Goal: Task Accomplishment & Management: Manage account settings

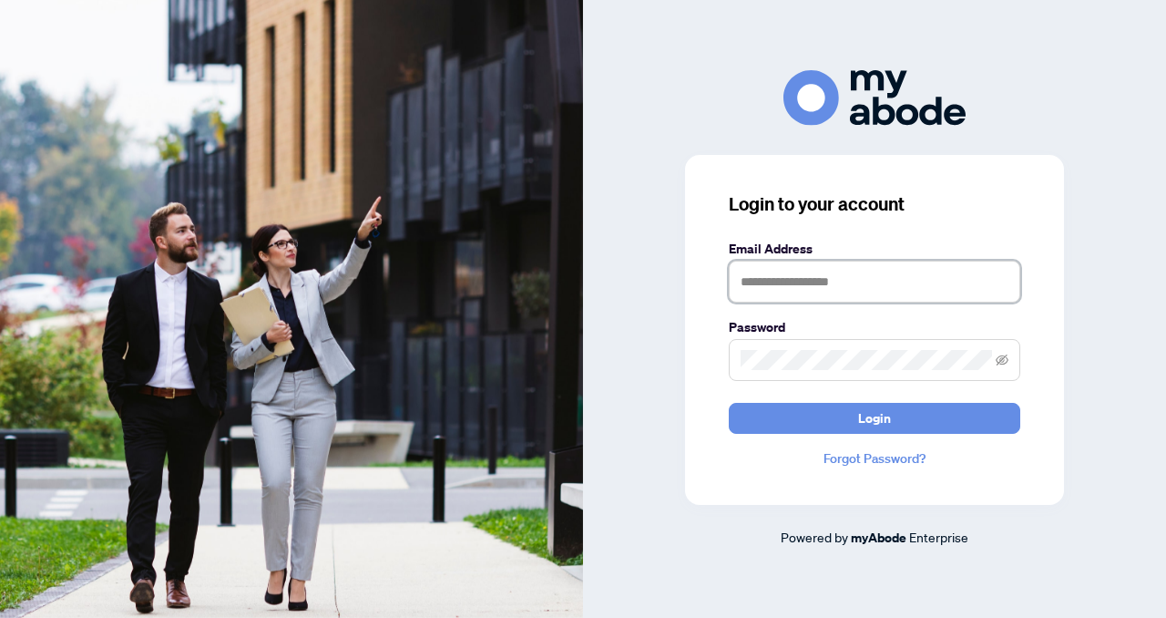
click at [741, 281] on input "text" at bounding box center [875, 282] width 292 height 42
type input "**********"
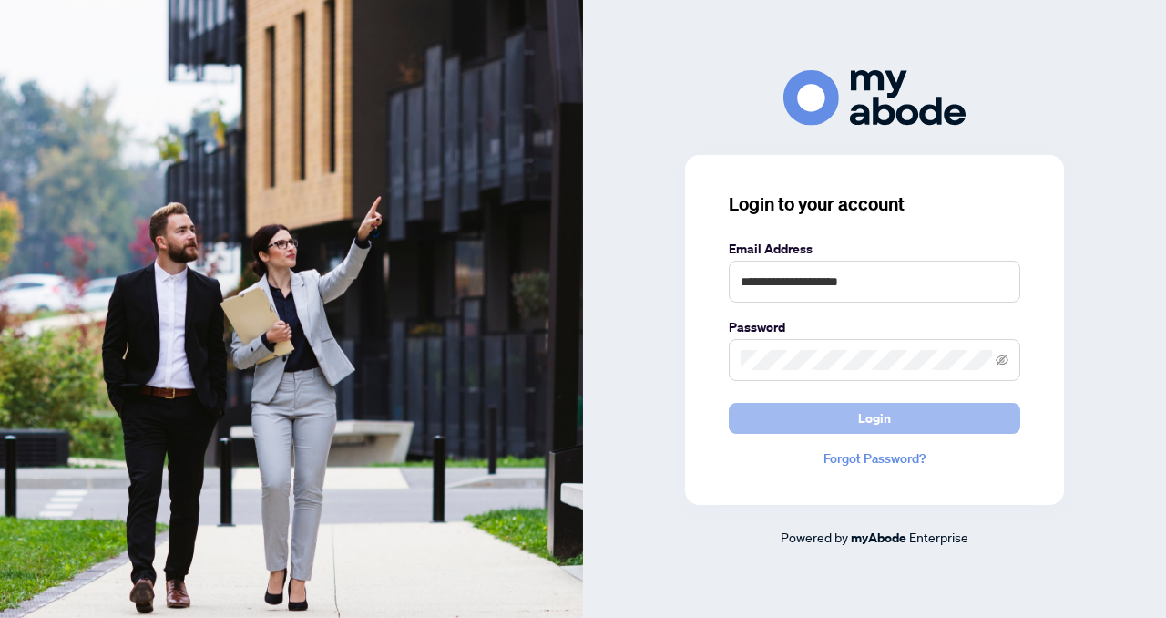
click at [789, 422] on button "Login" at bounding box center [875, 418] width 292 height 31
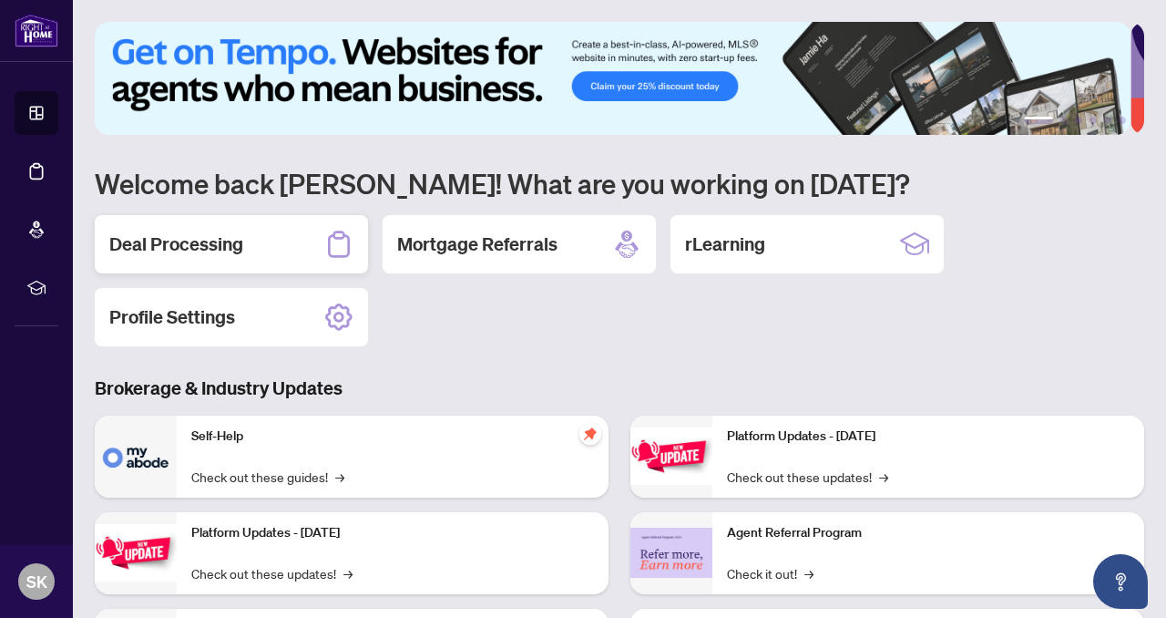
click at [240, 241] on h2 "Deal Processing" at bounding box center [176, 244] width 134 height 26
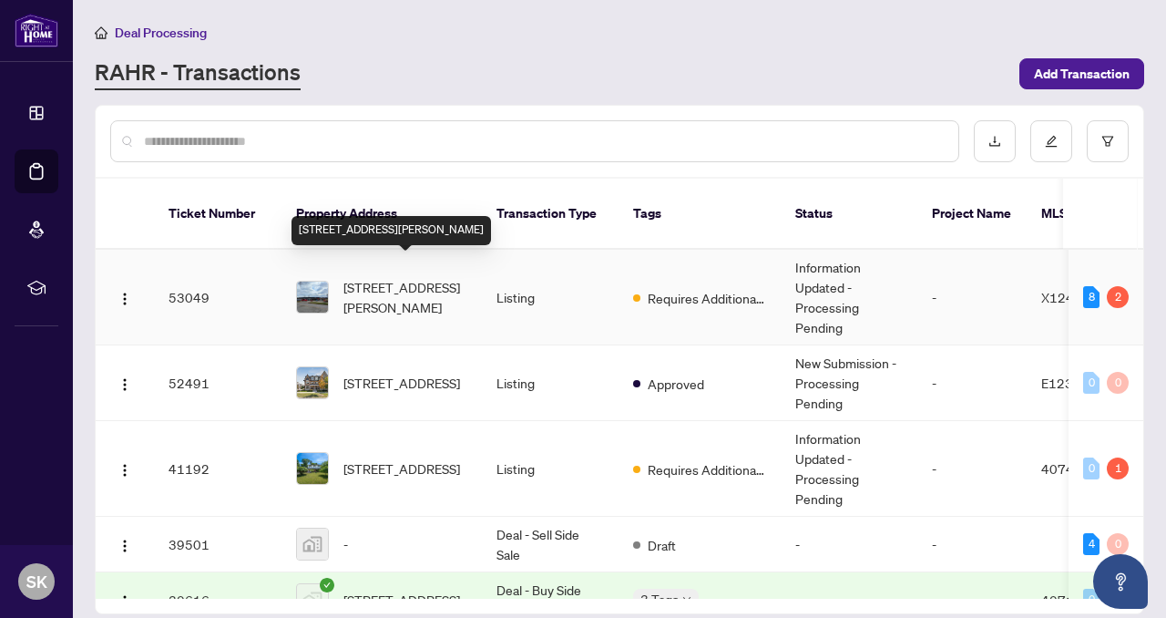
click at [367, 277] on span "3464 Cattell Dr, Niagara Falls, Ontario L2G 7K7, Canada" at bounding box center [406, 297] width 124 height 40
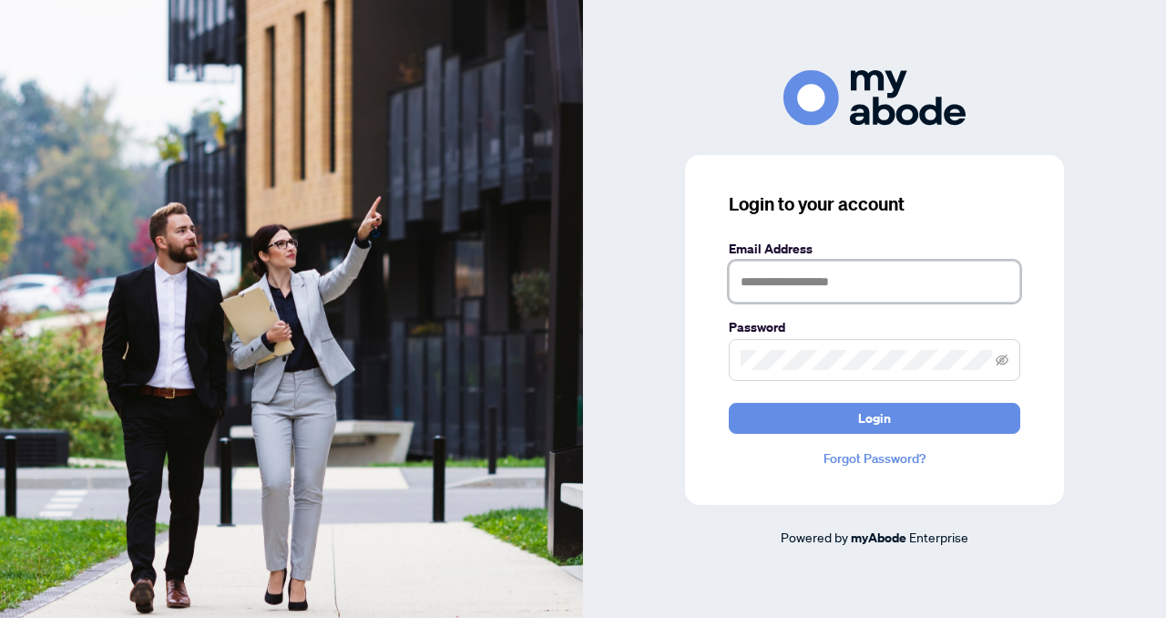
click at [742, 278] on input "text" at bounding box center [875, 282] width 292 height 42
type input "**********"
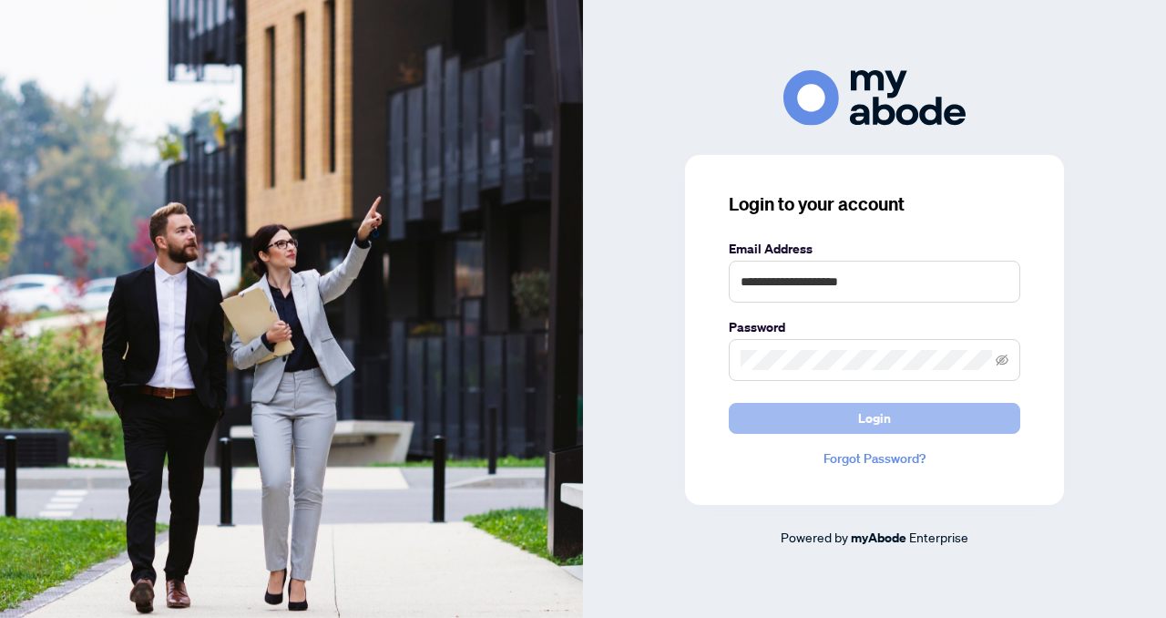
click at [786, 433] on button "Login" at bounding box center [875, 418] width 292 height 31
click at [807, 425] on button "Login" at bounding box center [875, 418] width 292 height 31
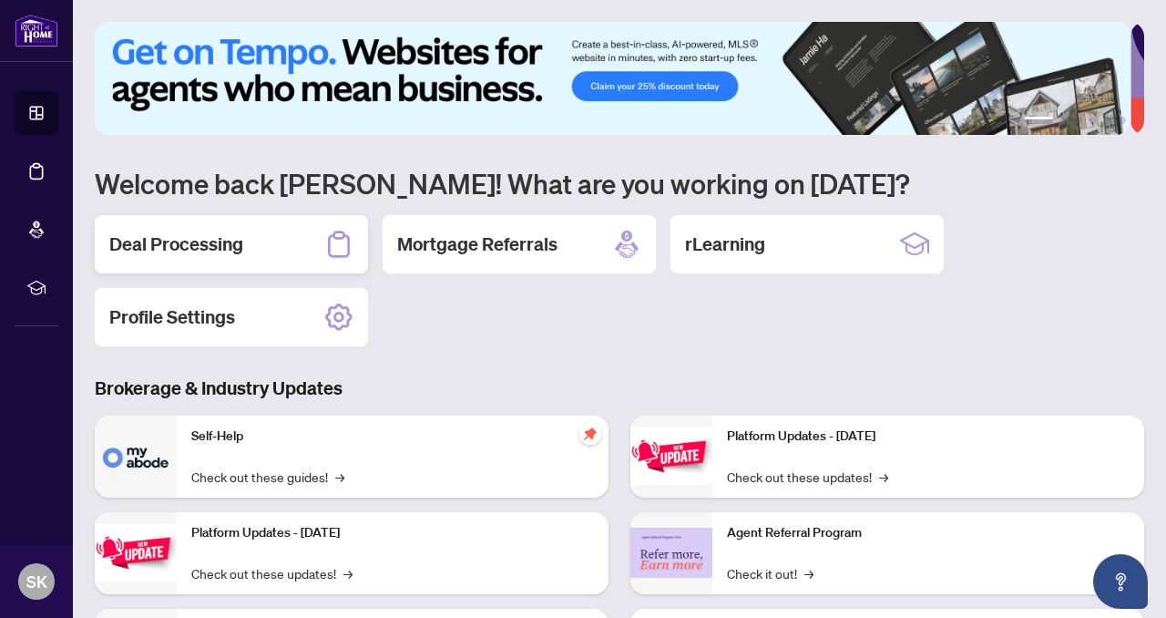
click at [246, 238] on div "Deal Processing" at bounding box center [231, 244] width 273 height 58
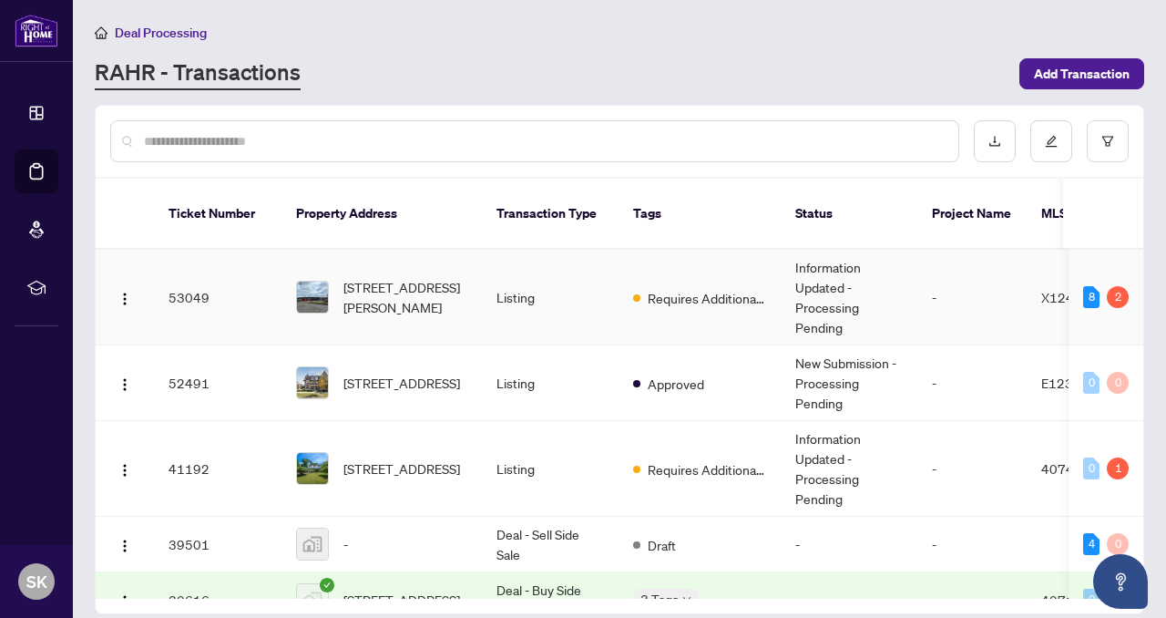
click at [194, 278] on td "53049" at bounding box center [218, 298] width 128 height 96
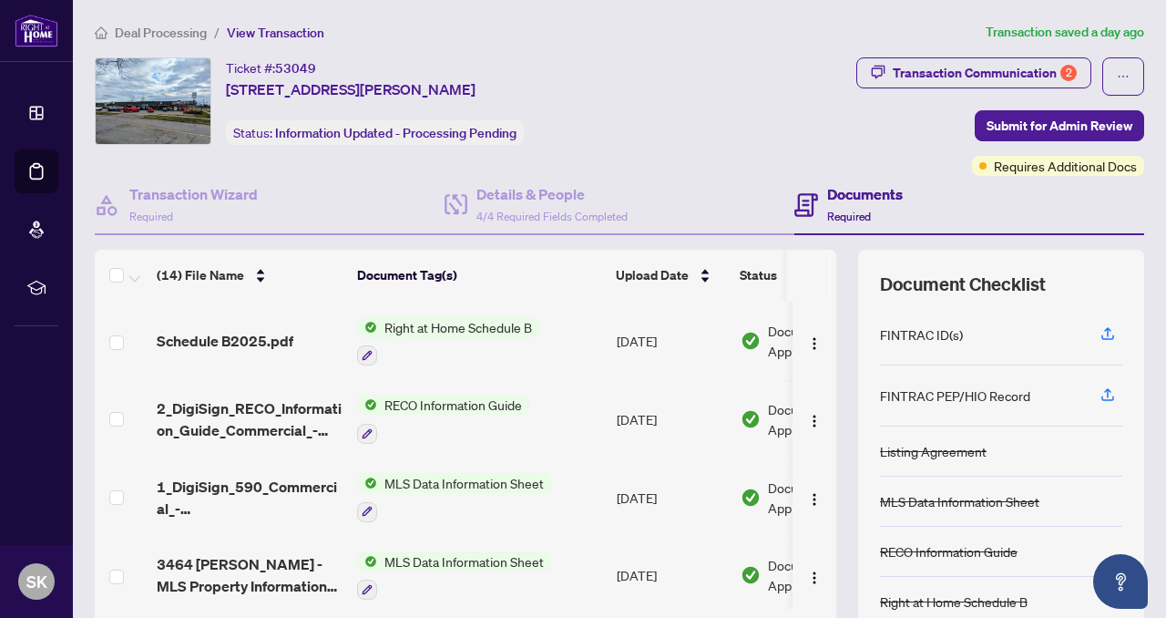
scroll to position [144, 0]
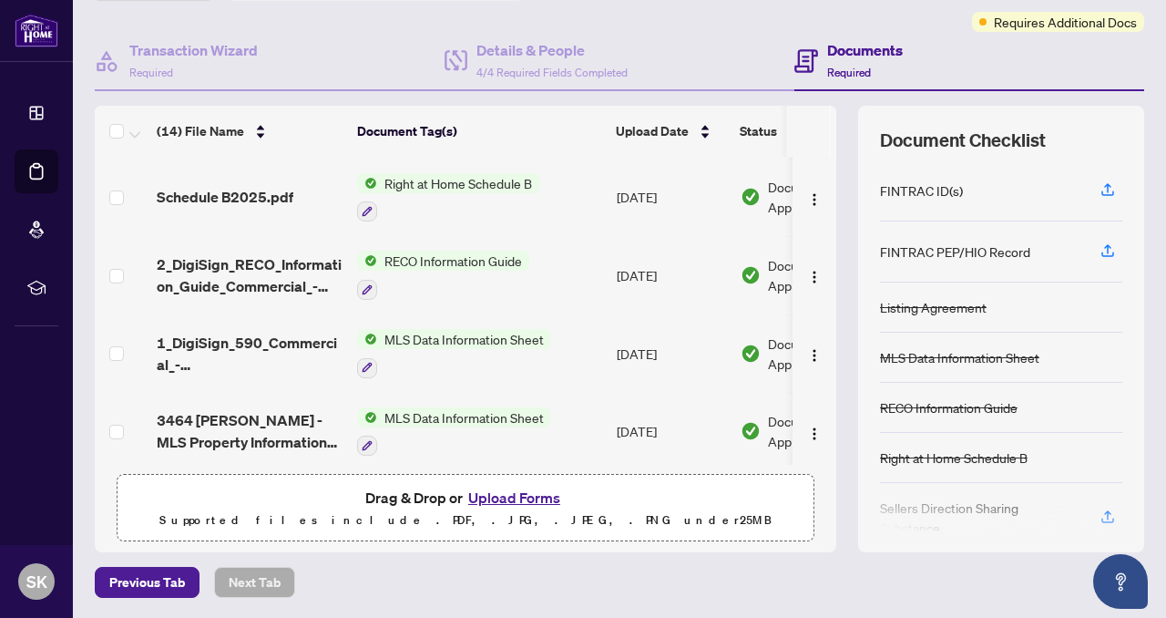
click at [492, 496] on button "Upload Forms" at bounding box center [514, 498] width 103 height 24
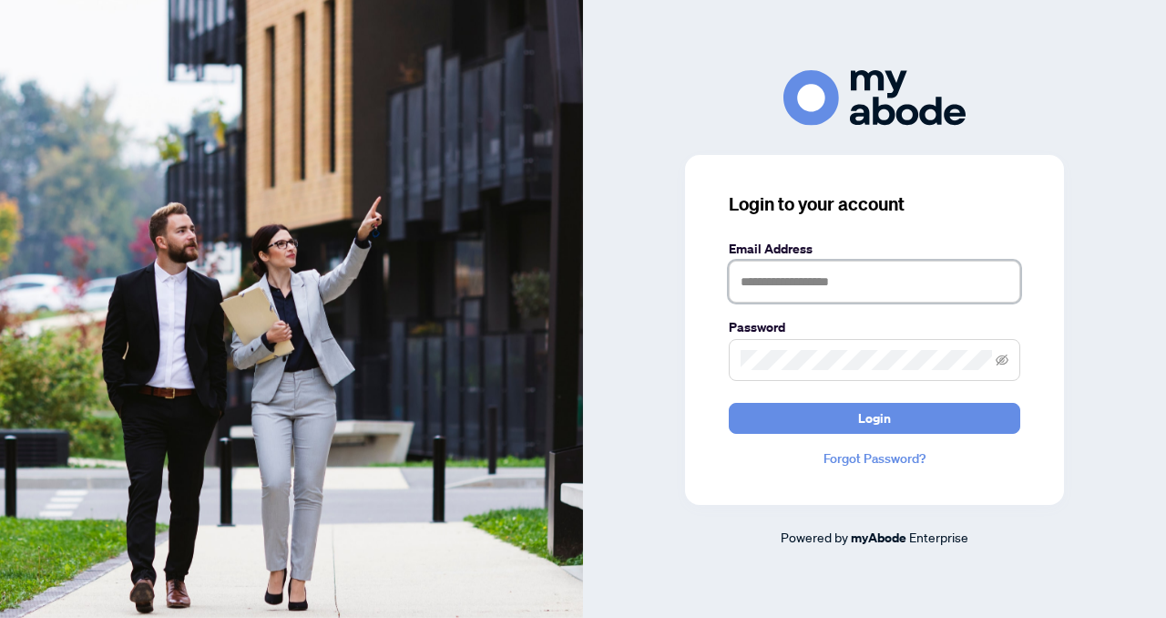
click at [743, 279] on input "text" at bounding box center [875, 282] width 292 height 42
type input "**********"
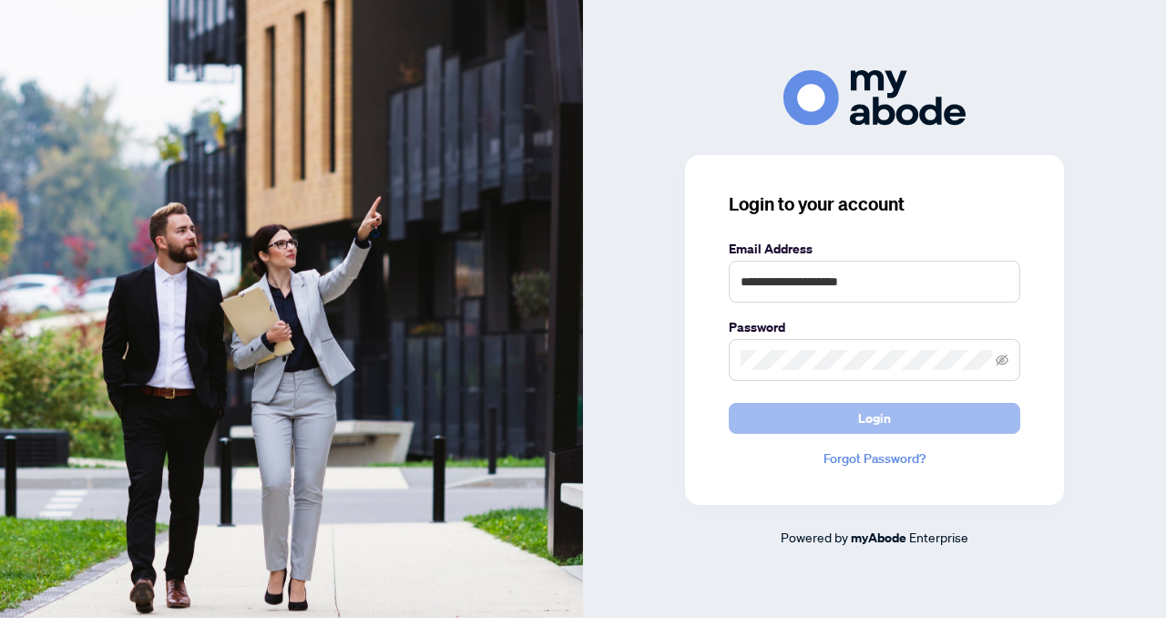
click at [801, 419] on button "Login" at bounding box center [875, 418] width 292 height 31
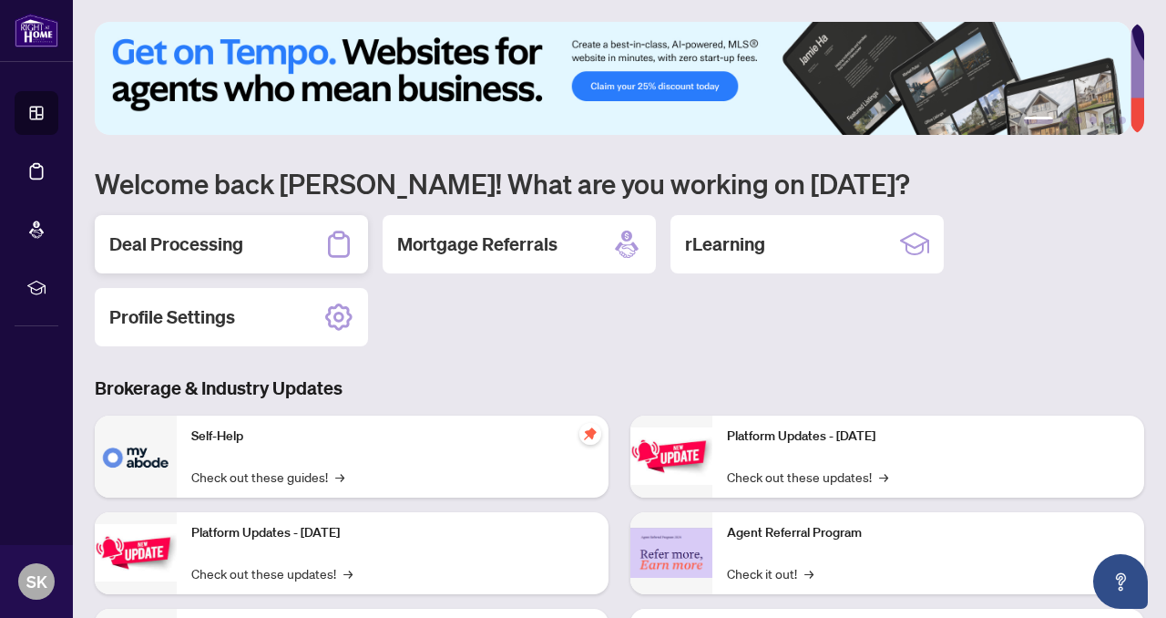
click at [226, 240] on h2 "Deal Processing" at bounding box center [176, 244] width 134 height 26
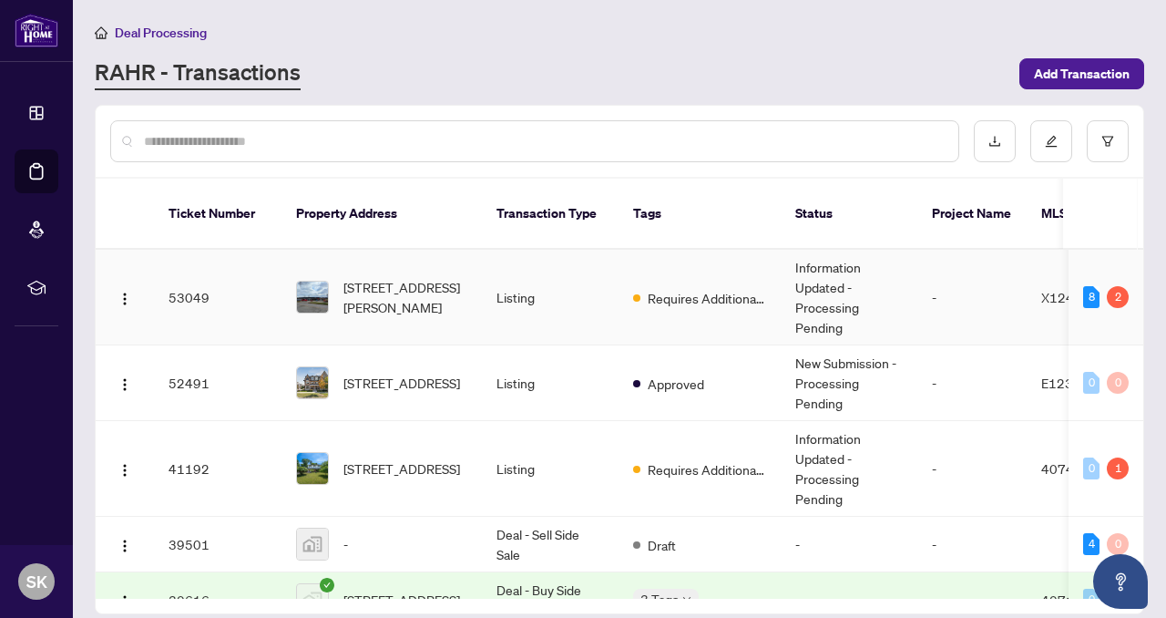
click at [187, 273] on td "53049" at bounding box center [218, 298] width 128 height 96
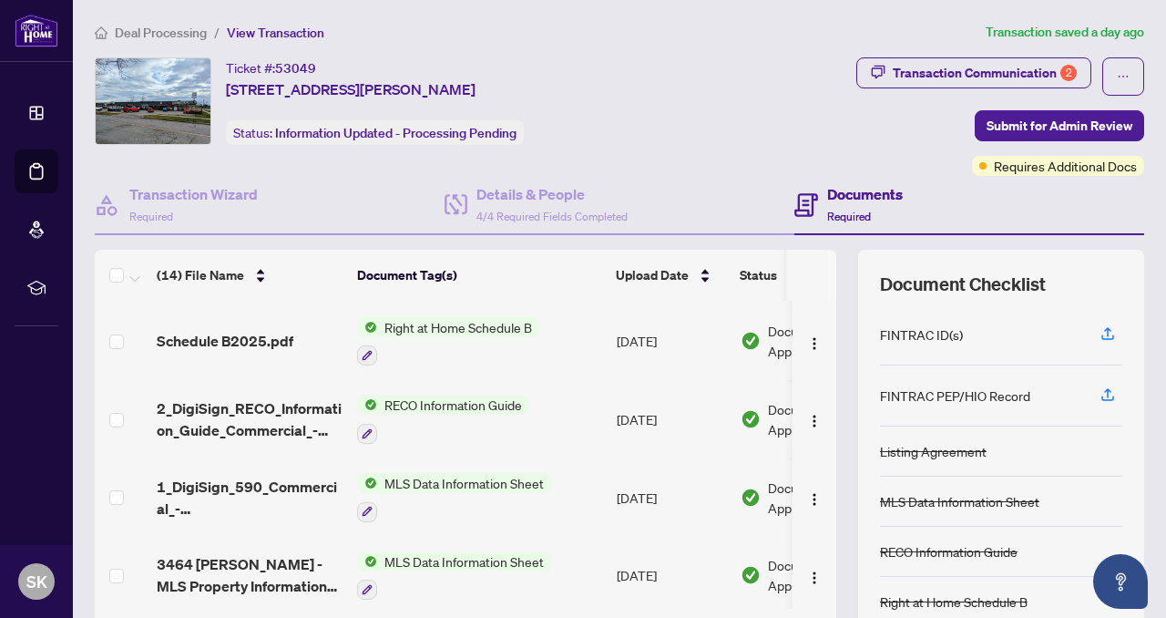
scroll to position [144, 0]
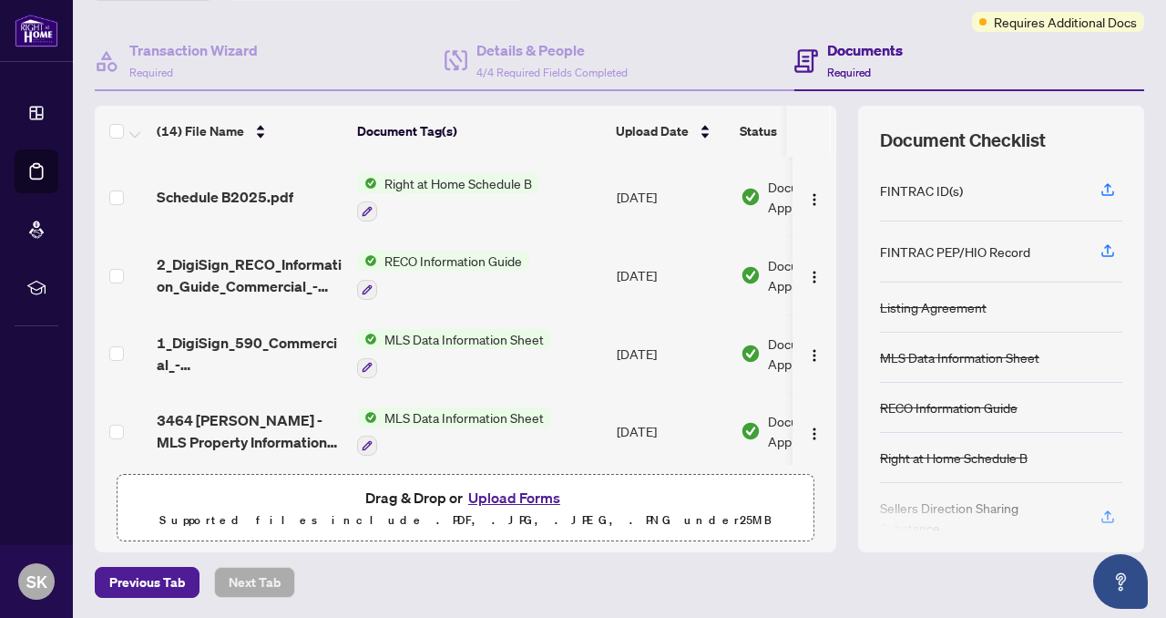
click at [511, 495] on button "Upload Forms" at bounding box center [514, 498] width 103 height 24
click at [513, 496] on button "Upload Forms" at bounding box center [514, 498] width 103 height 24
click at [515, 497] on button "Upload Forms" at bounding box center [514, 498] width 103 height 24
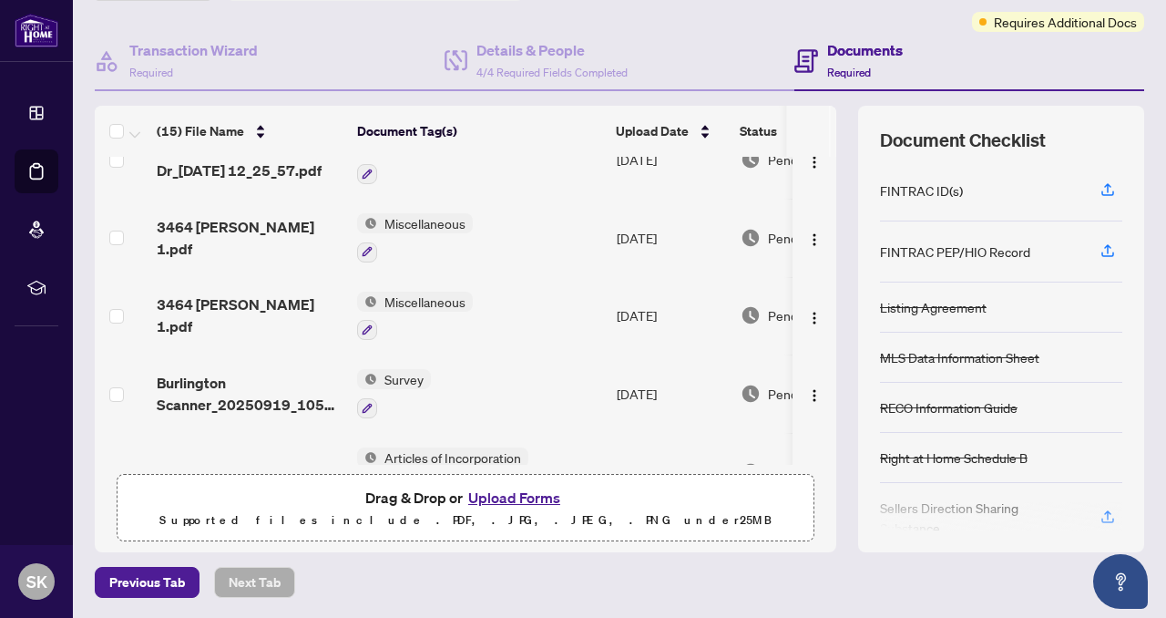
scroll to position [0, 0]
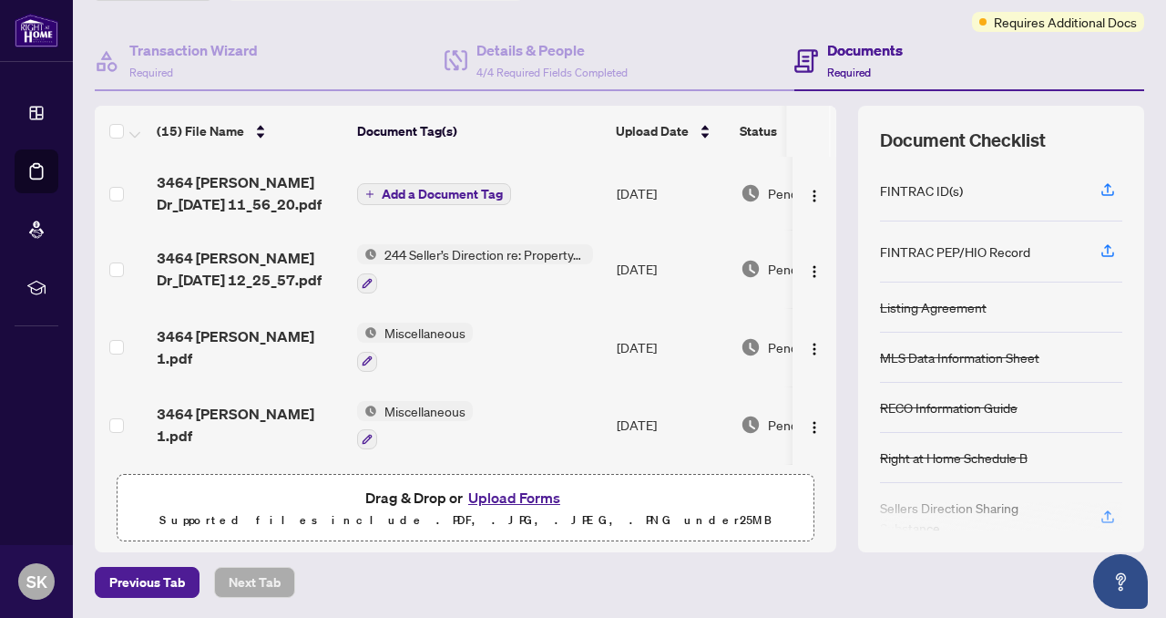
click at [369, 191] on icon "plus" at bounding box center [369, 194] width 9 height 9
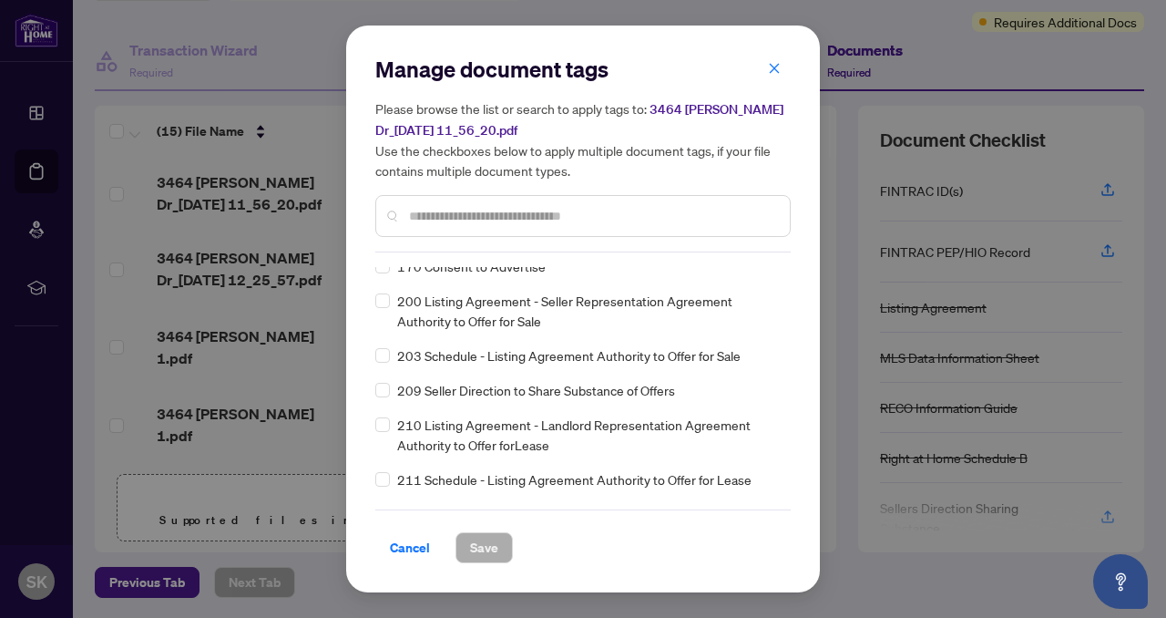
scroll to position [6486, 0]
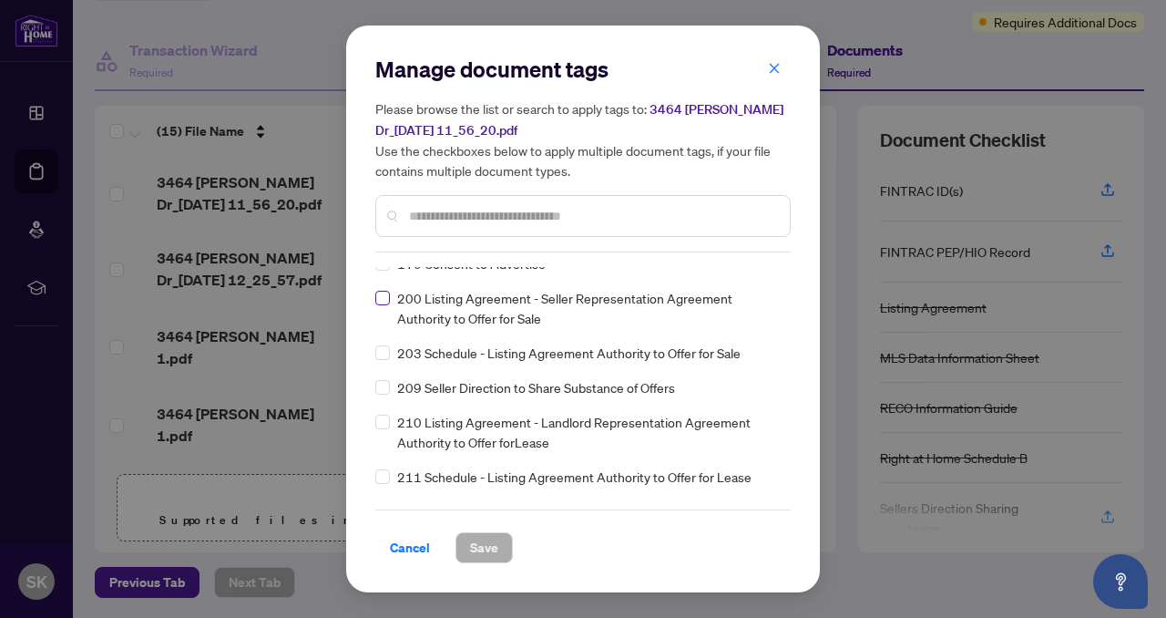
click at [385, 304] on label at bounding box center [382, 298] width 15 height 20
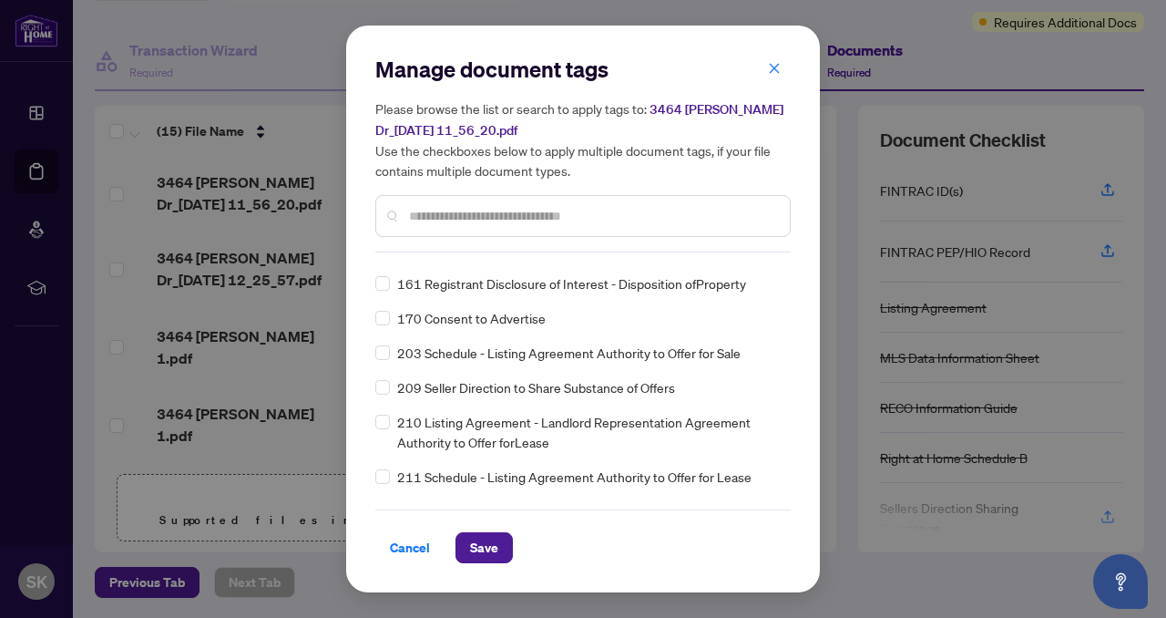
scroll to position [0, 0]
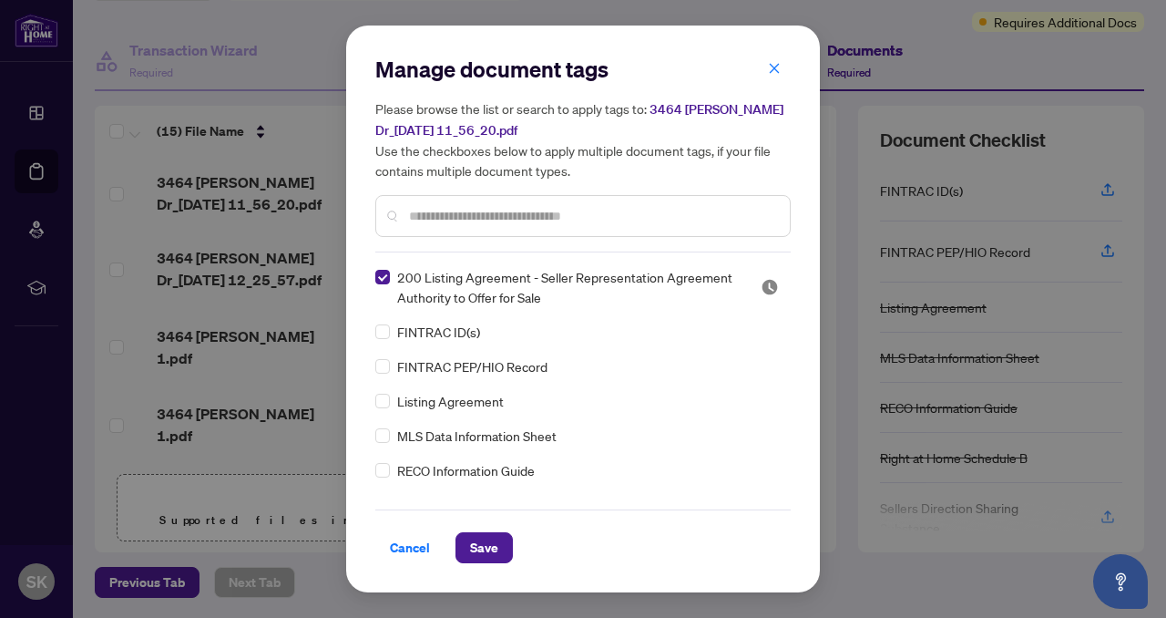
click at [496, 562] on div "Manage document tags Please browse the list or search to apply tags to: 3464 Ca…" at bounding box center [583, 309] width 474 height 567
click at [493, 550] on span "Save" at bounding box center [484, 547] width 28 height 29
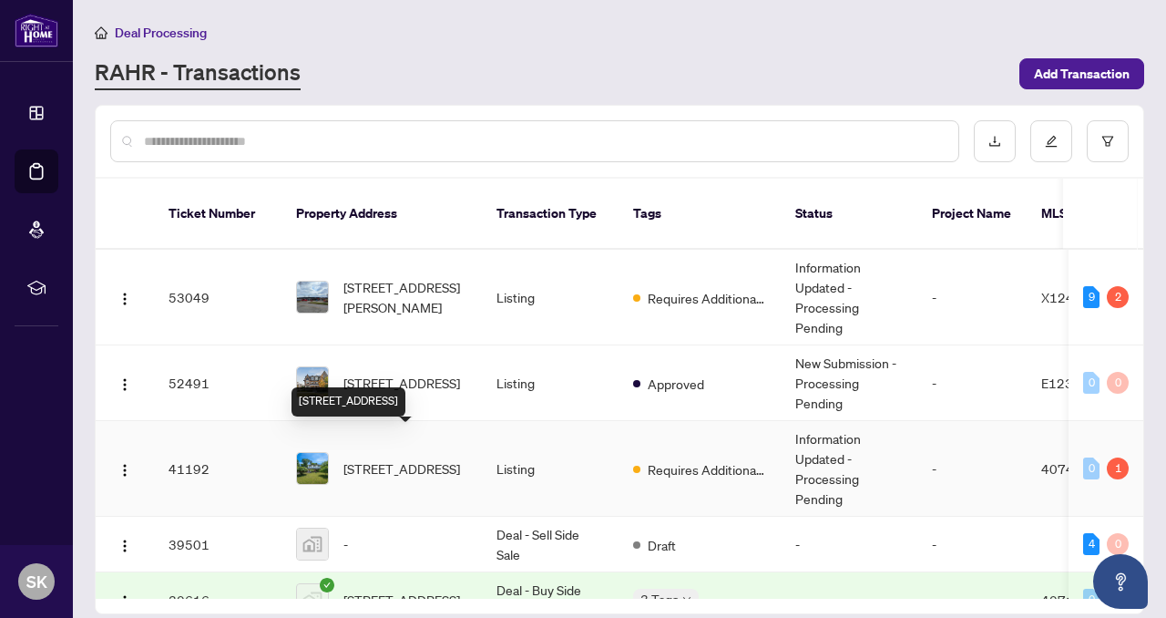
click at [382, 458] on span "[STREET_ADDRESS]" at bounding box center [402, 468] width 117 height 20
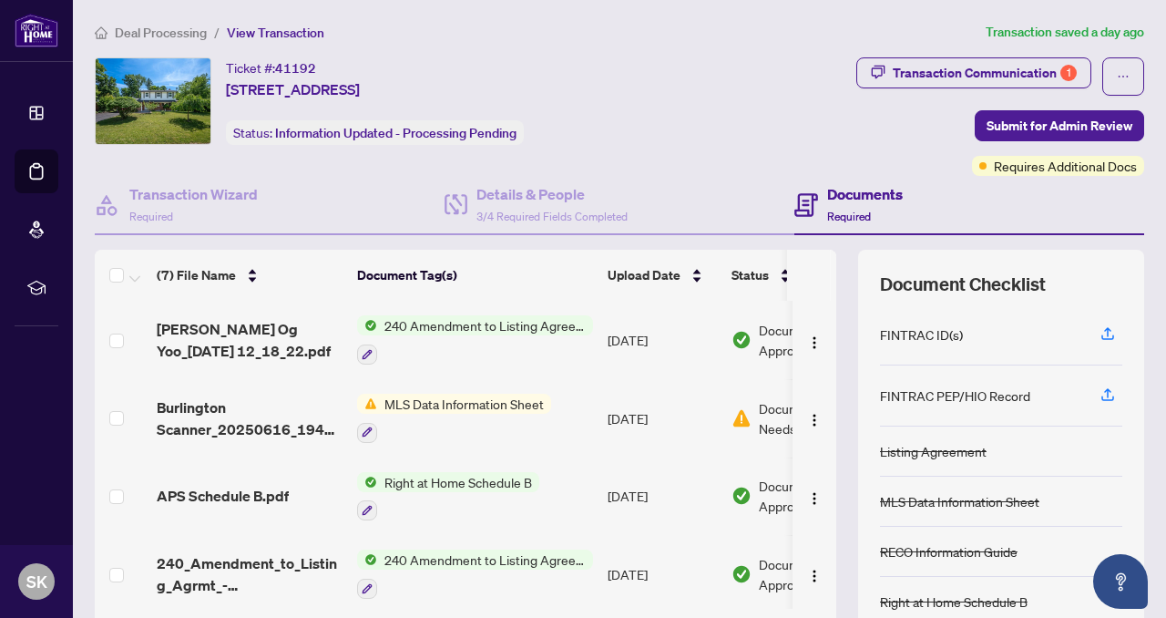
click at [448, 404] on span "MLS Data Information Sheet" at bounding box center [464, 404] width 174 height 20
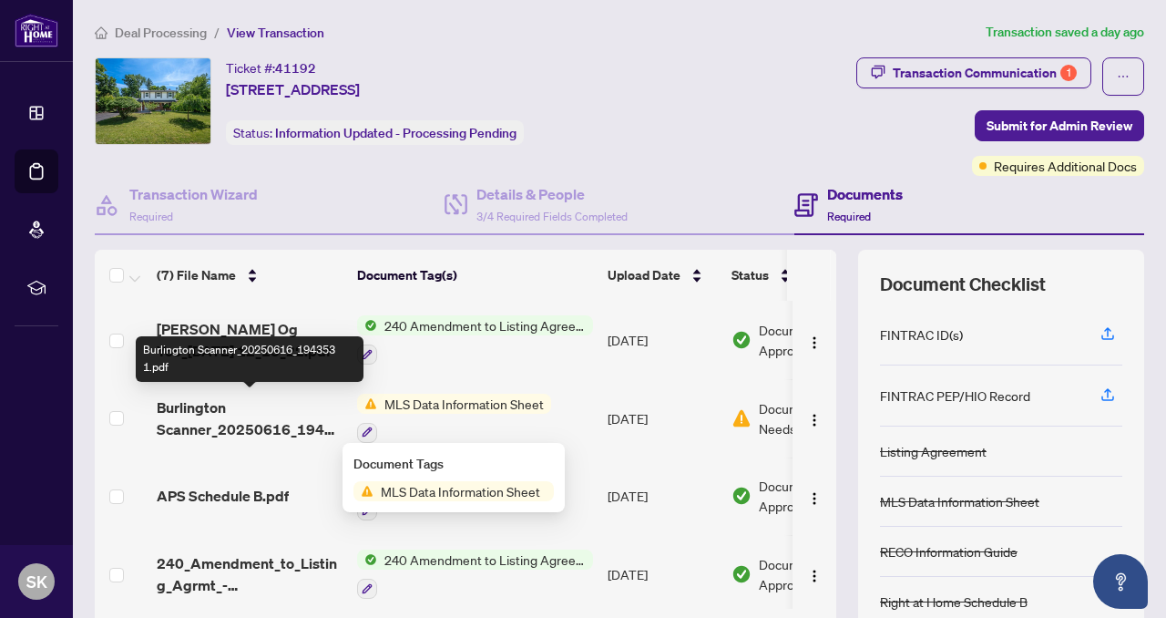
click at [252, 420] on span "Burlington Scanner_20250616_194353 1.pdf" at bounding box center [250, 418] width 186 height 44
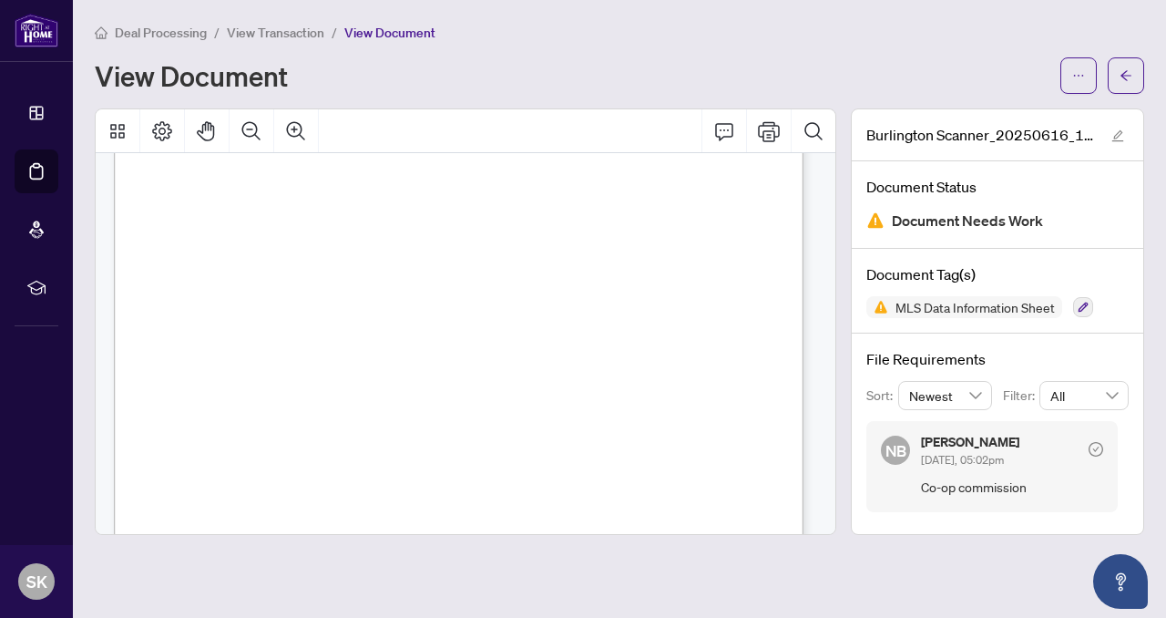
scroll to position [8557, 0]
click at [766, 131] on icon "Print" at bounding box center [769, 131] width 22 height 22
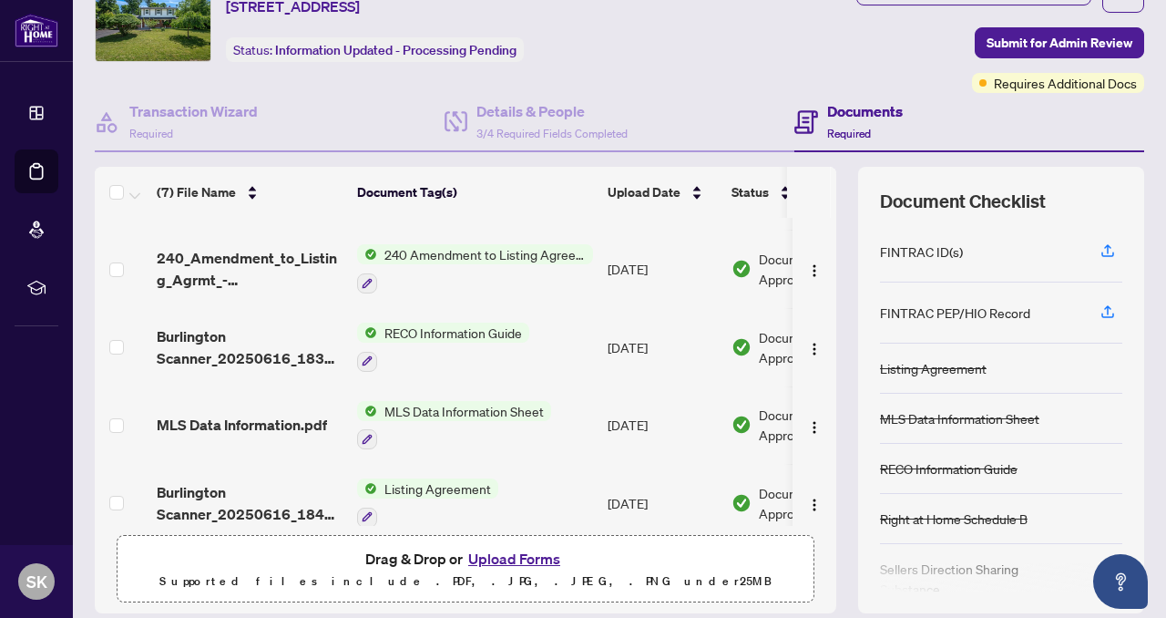
scroll to position [239, 0]
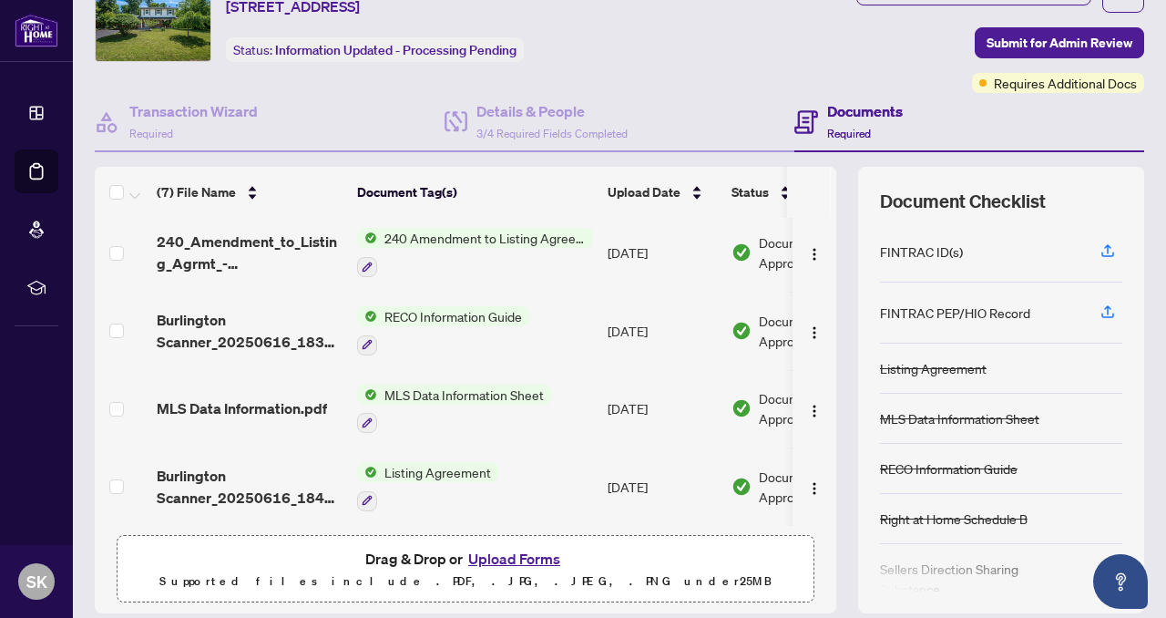
click at [445, 389] on span "MLS Data Information Sheet" at bounding box center [464, 395] width 174 height 20
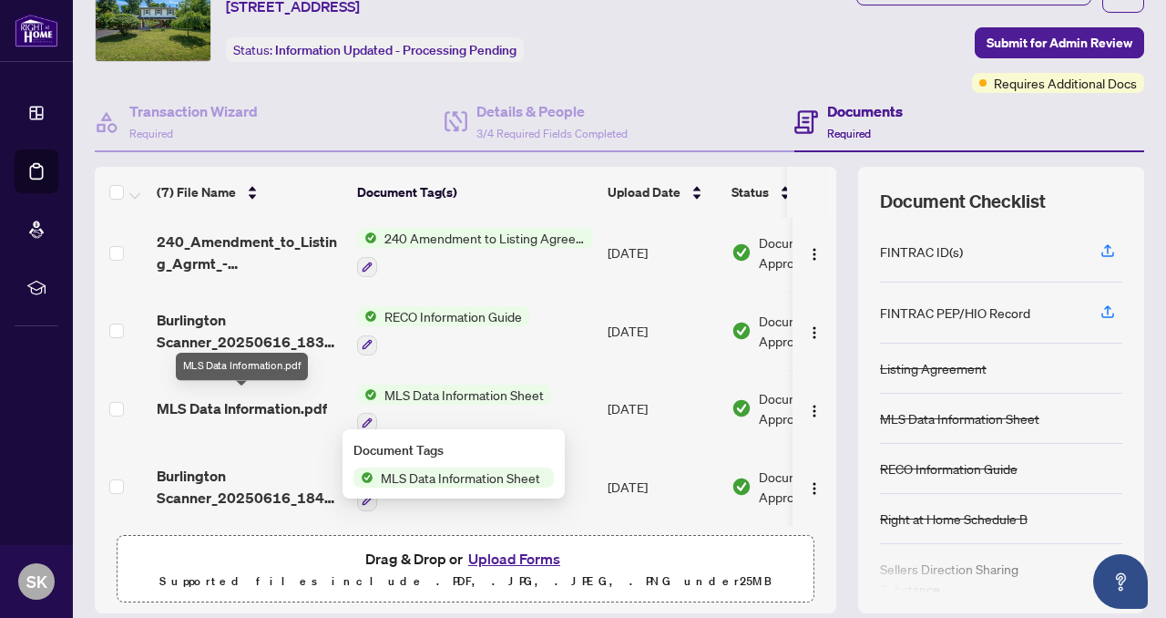
click at [234, 403] on span "MLS Data Information.pdf" at bounding box center [242, 408] width 170 height 22
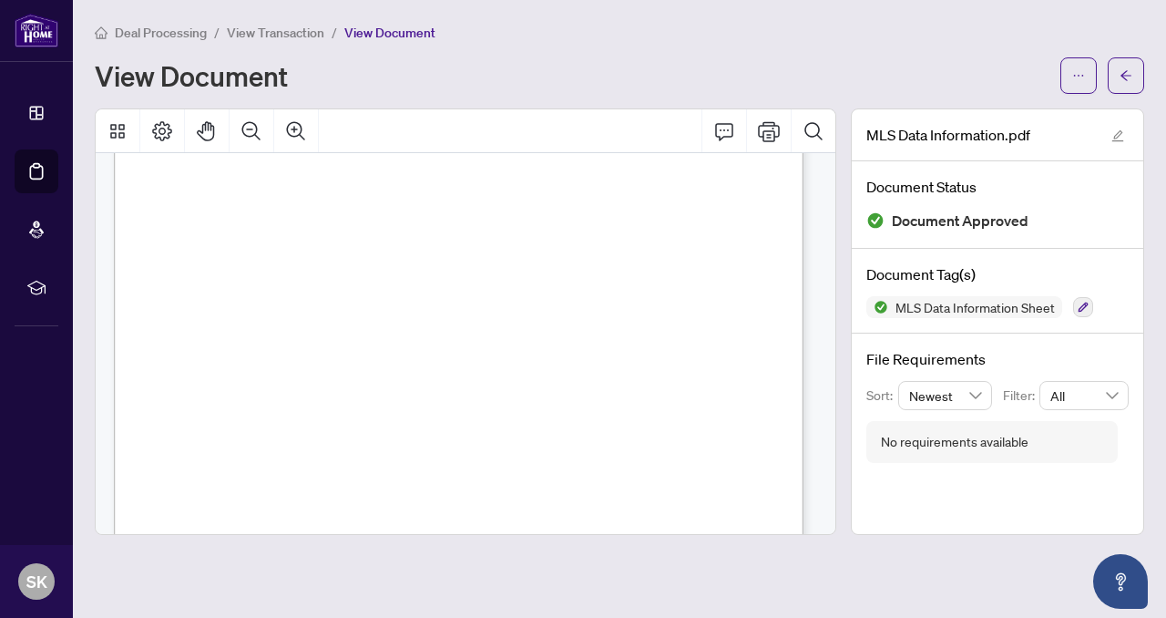
scroll to position [2004, 0]
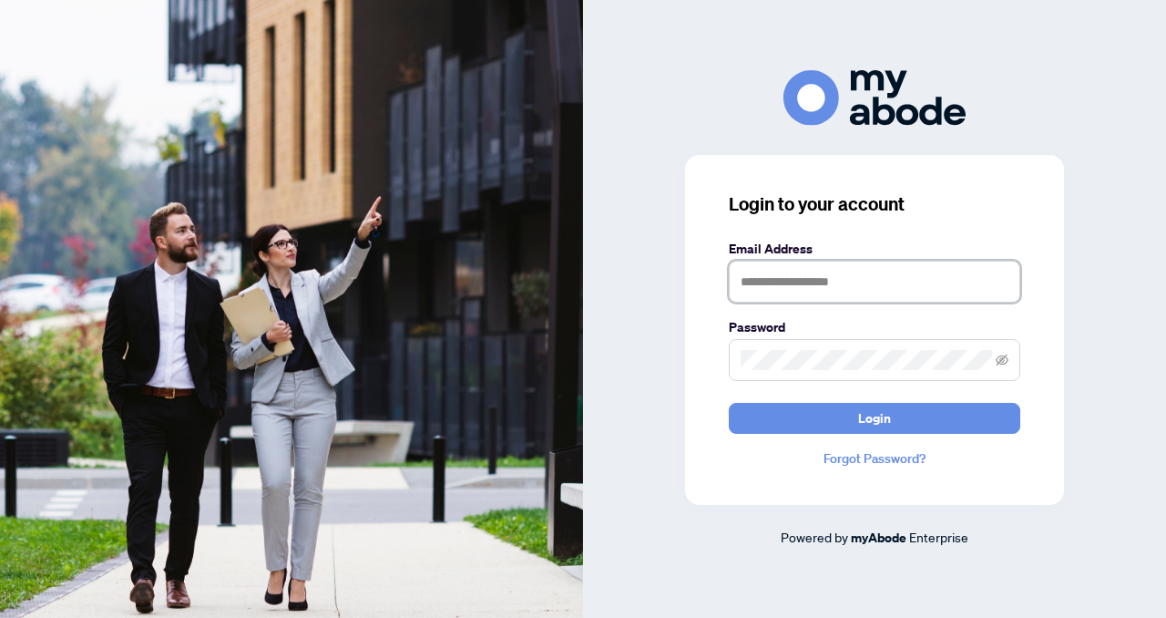
click at [743, 287] on input "text" at bounding box center [875, 282] width 292 height 42
type input "**********"
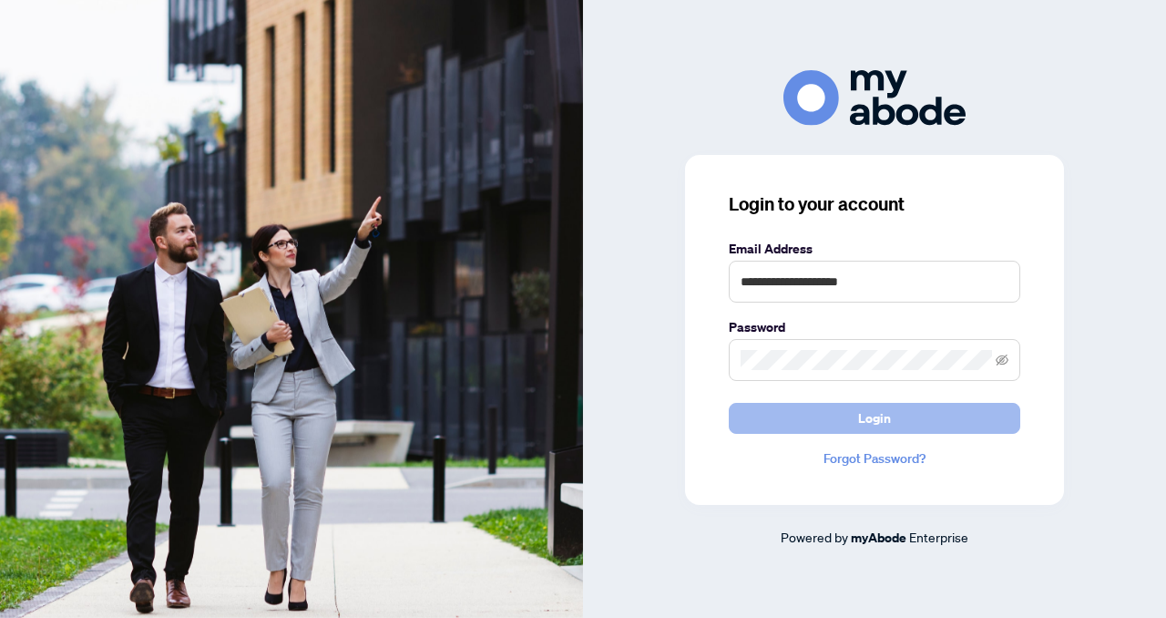
click at [775, 418] on button "Login" at bounding box center [875, 418] width 292 height 31
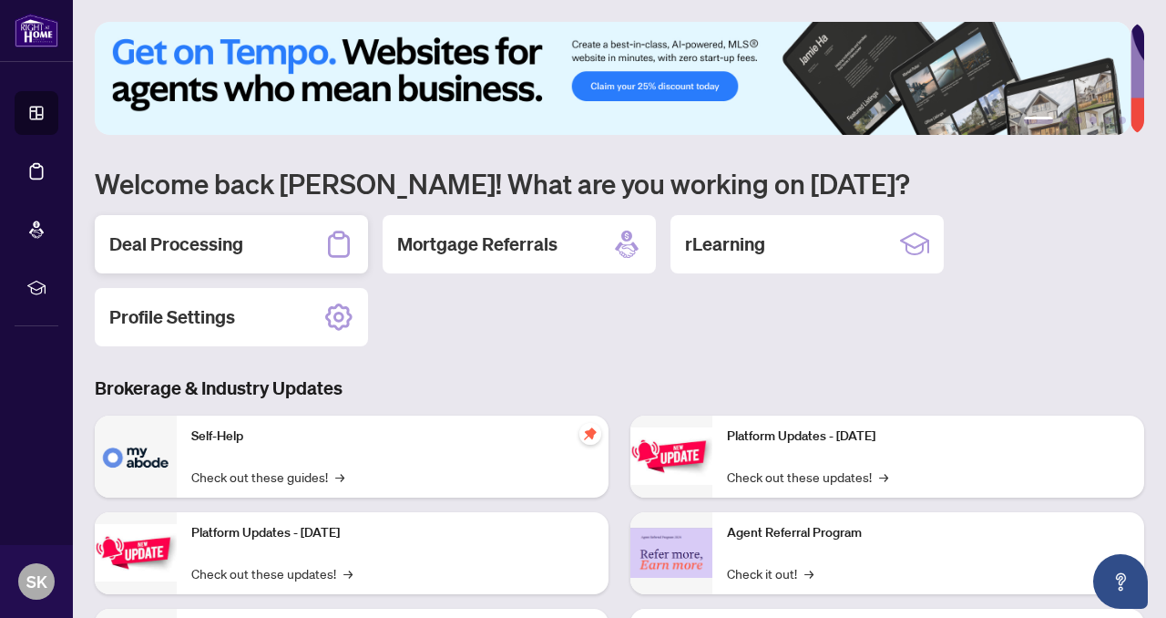
click at [192, 244] on h2 "Deal Processing" at bounding box center [176, 244] width 134 height 26
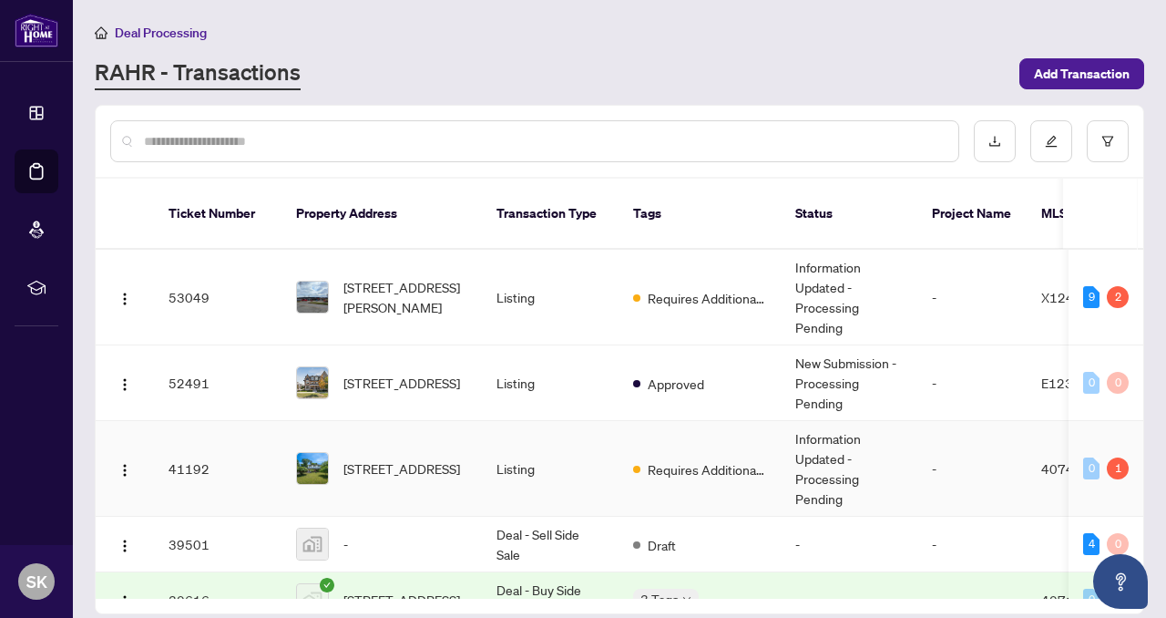
click at [201, 455] on td "41192" at bounding box center [218, 469] width 128 height 96
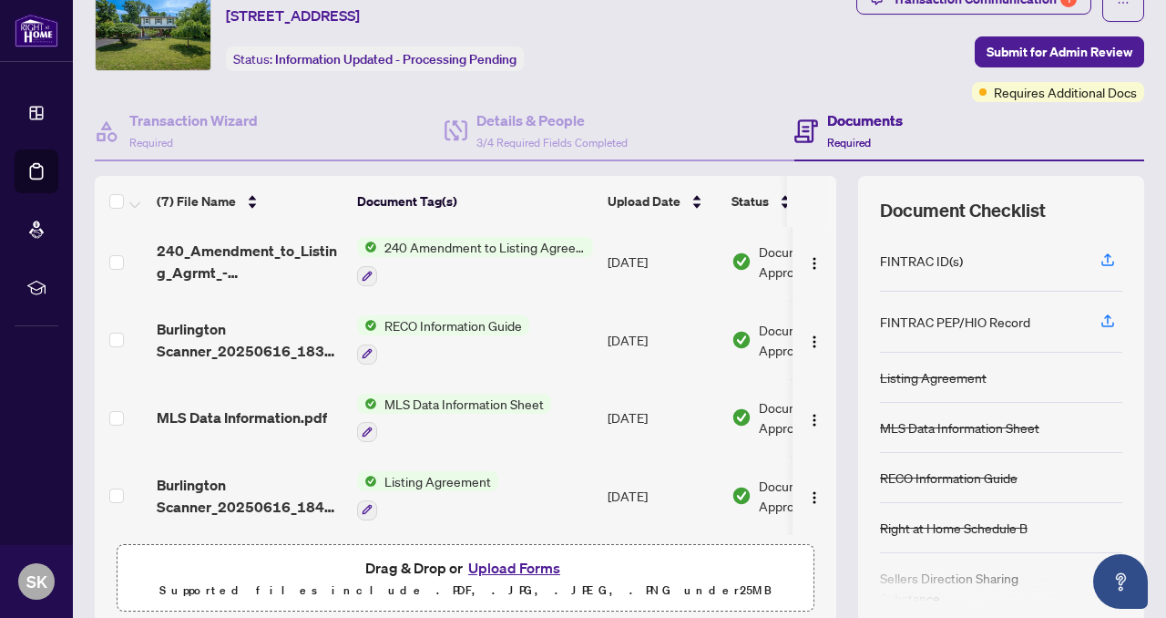
scroll to position [144, 0]
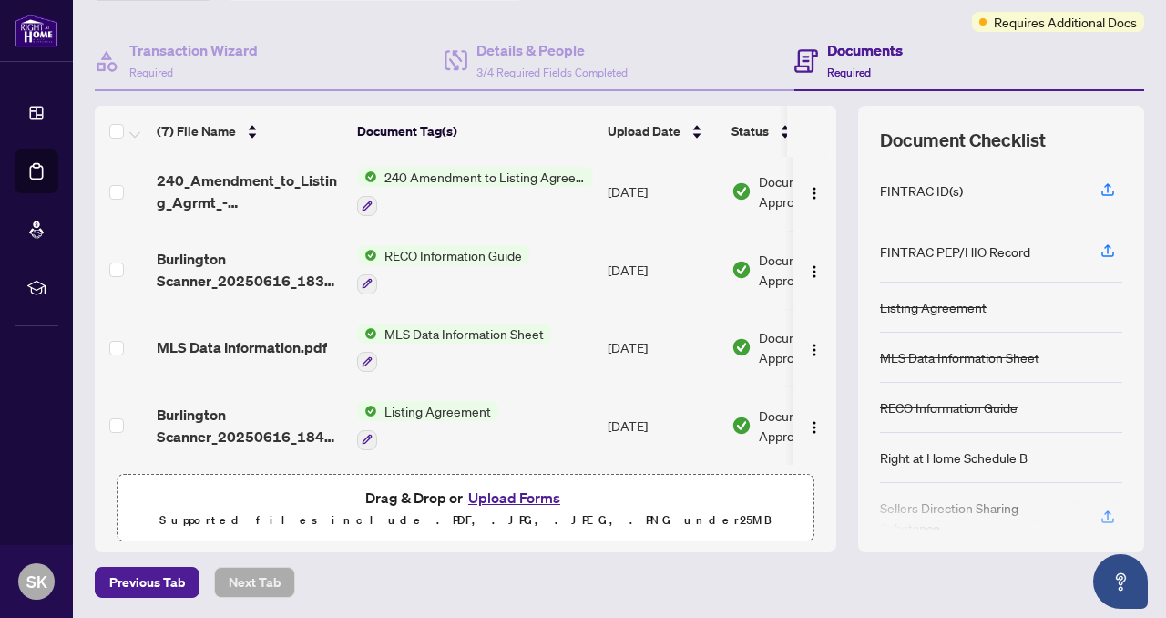
click at [492, 498] on button "Upload Forms" at bounding box center [514, 498] width 103 height 24
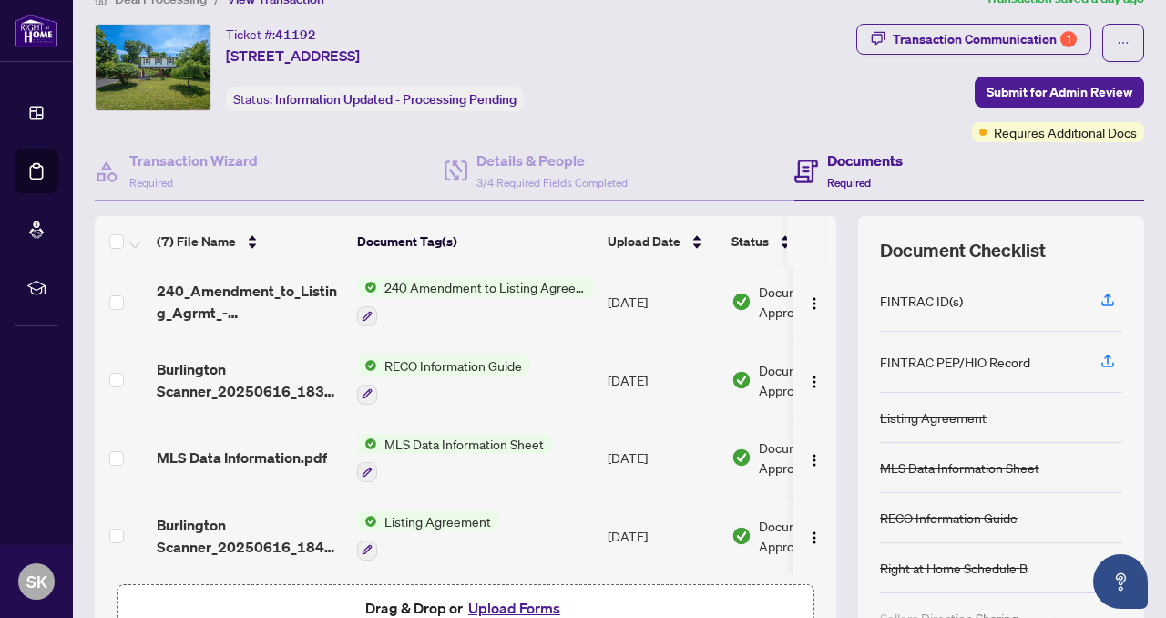
scroll to position [0, 0]
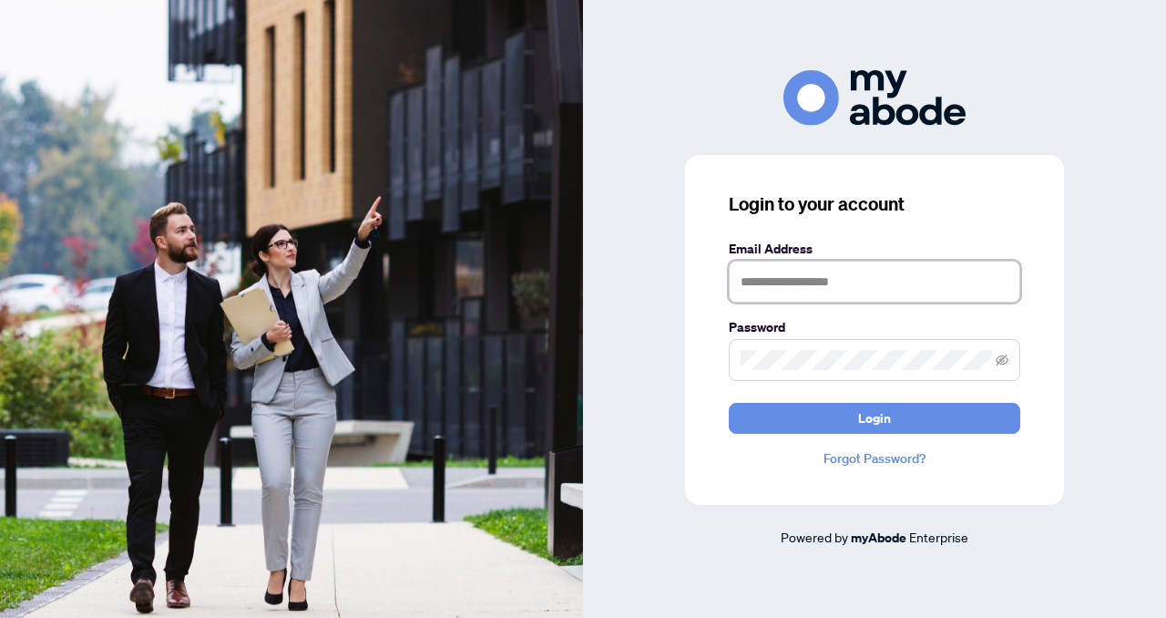
click at [744, 281] on input "text" at bounding box center [875, 282] width 292 height 42
type input "**********"
click at [739, 367] on span at bounding box center [875, 360] width 292 height 42
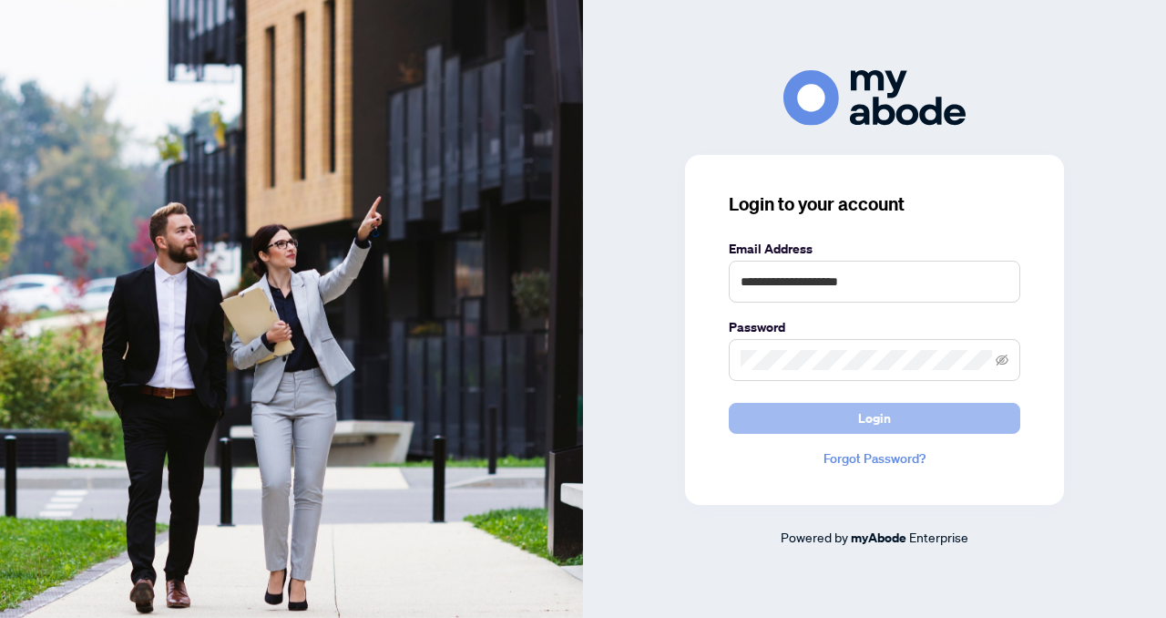
click at [756, 419] on button "Login" at bounding box center [875, 418] width 292 height 31
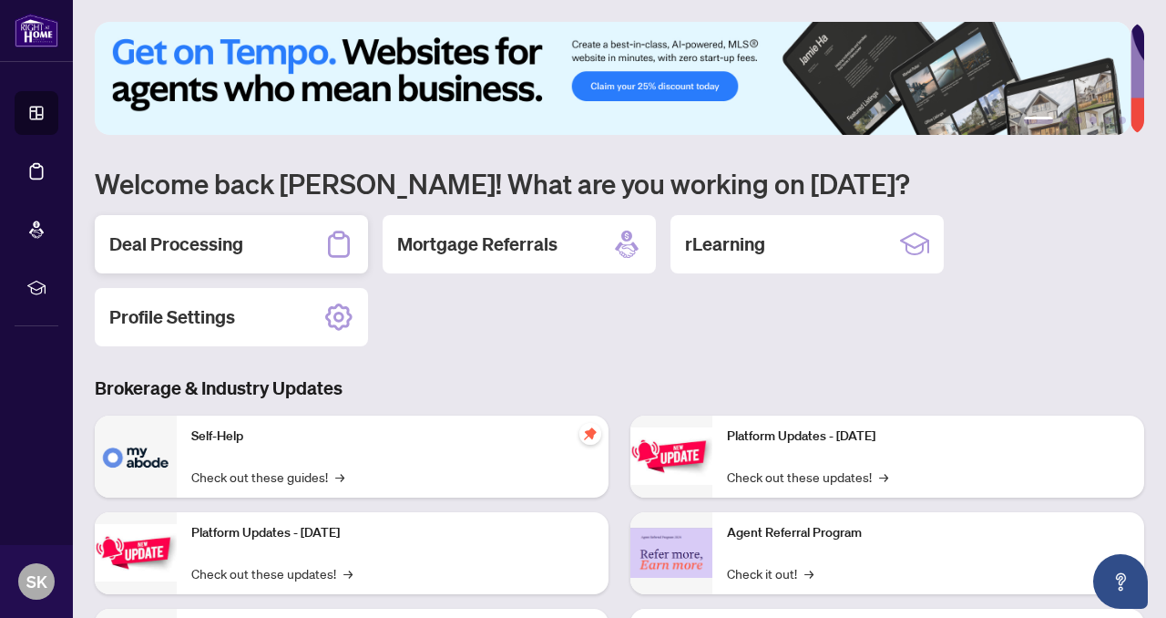
click at [224, 246] on h2 "Deal Processing" at bounding box center [176, 244] width 134 height 26
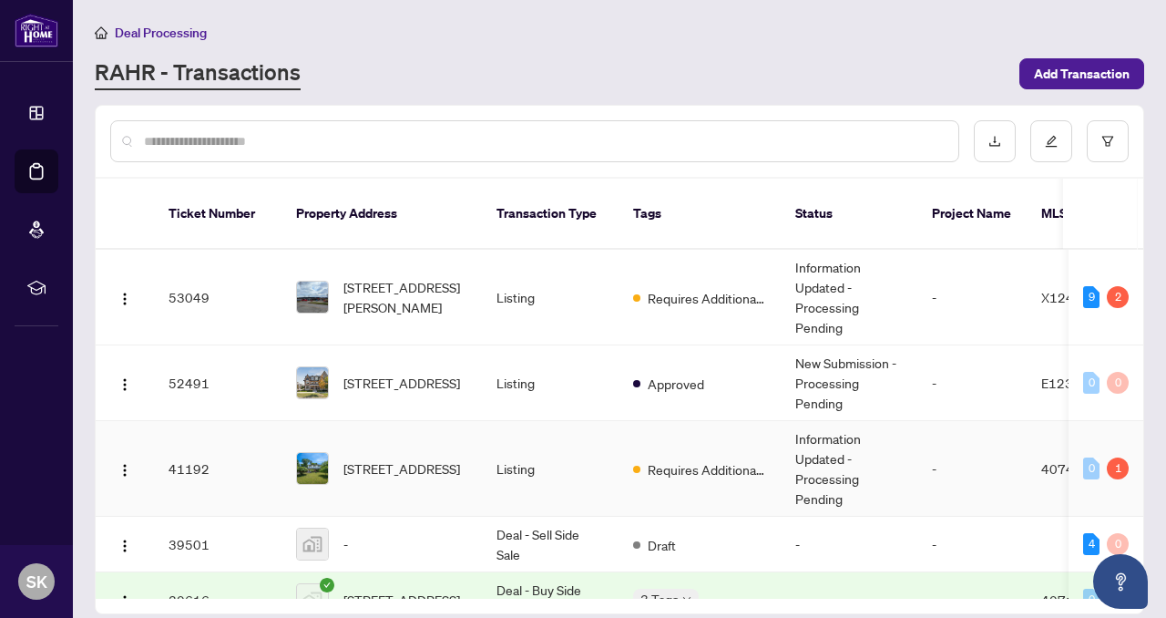
click at [192, 447] on td "41192" at bounding box center [218, 469] width 128 height 96
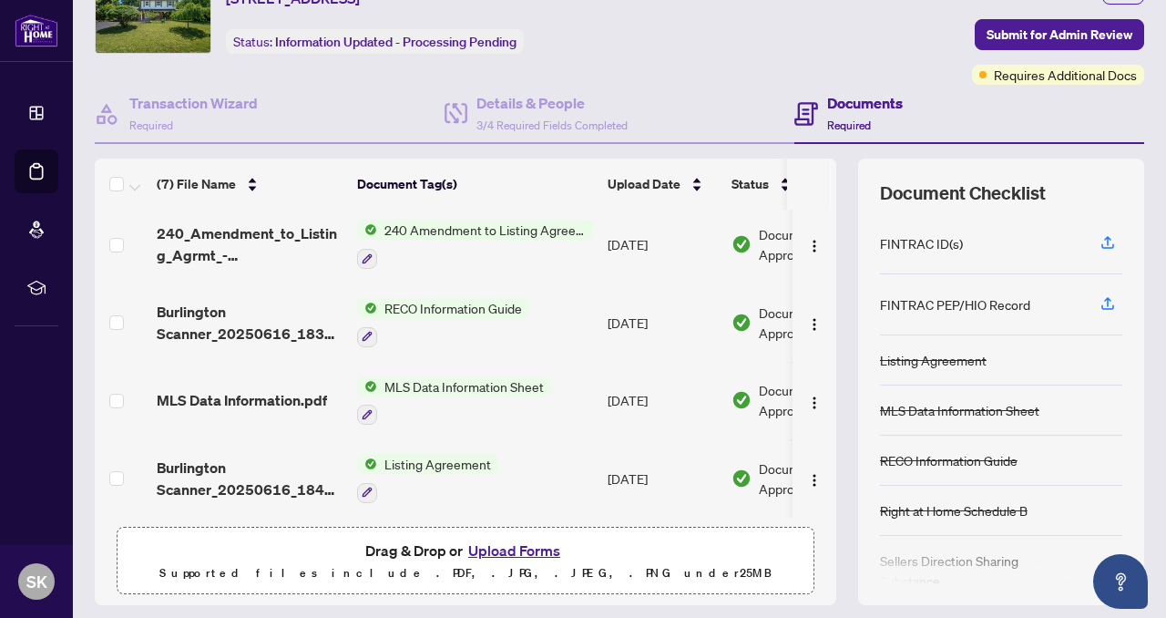
scroll to position [144, 0]
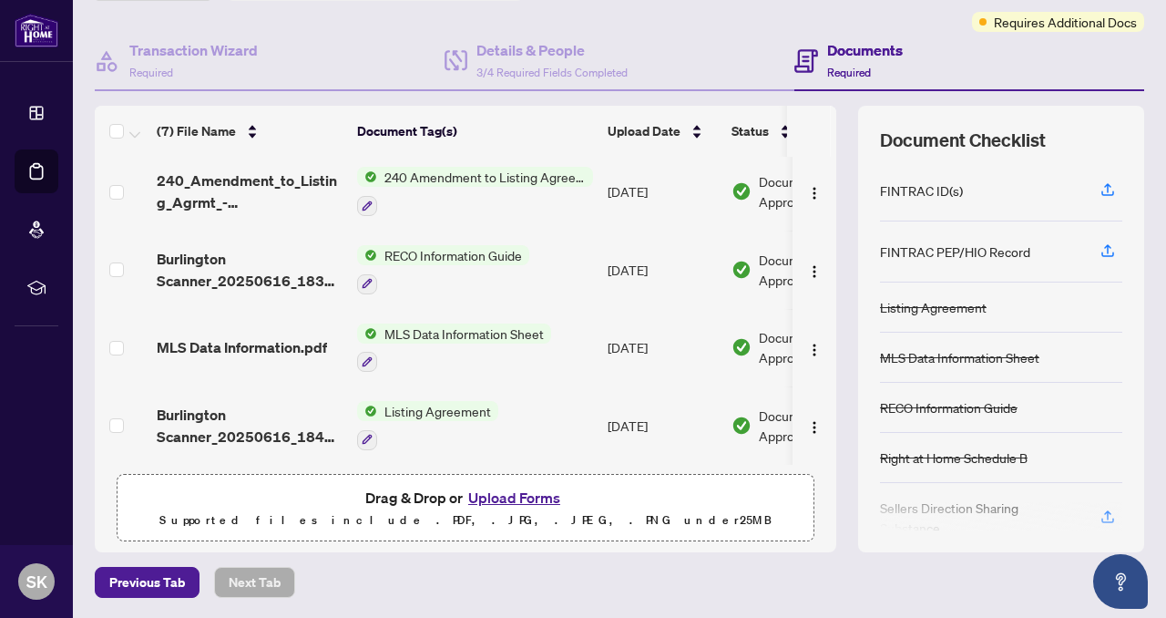
click at [521, 498] on button "Upload Forms" at bounding box center [514, 498] width 103 height 24
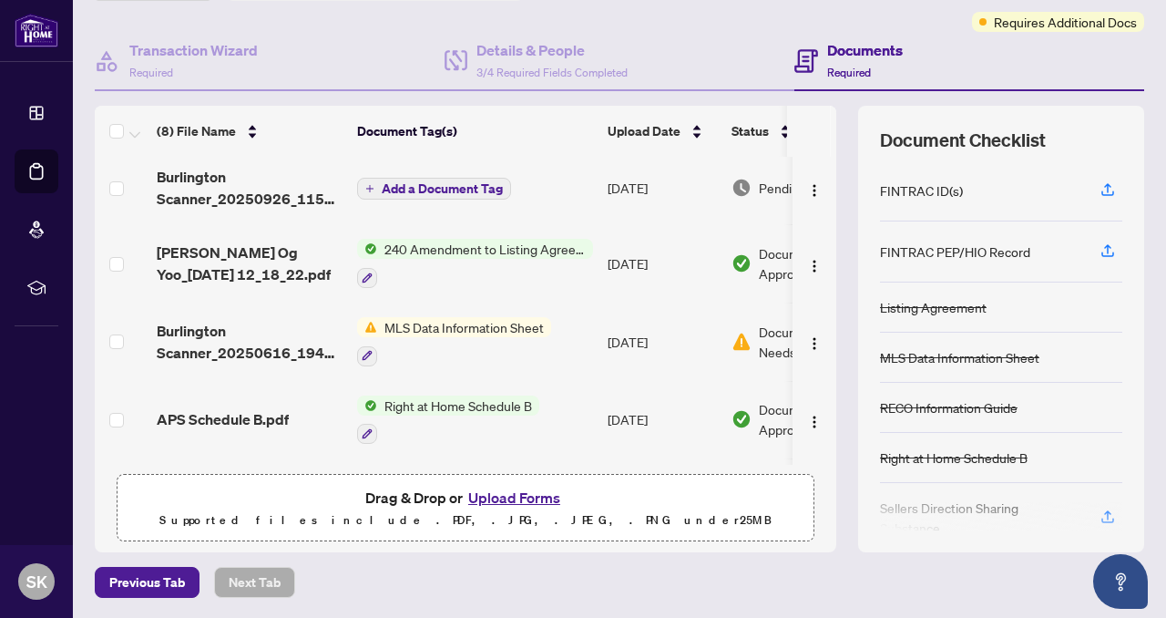
scroll to position [0, 0]
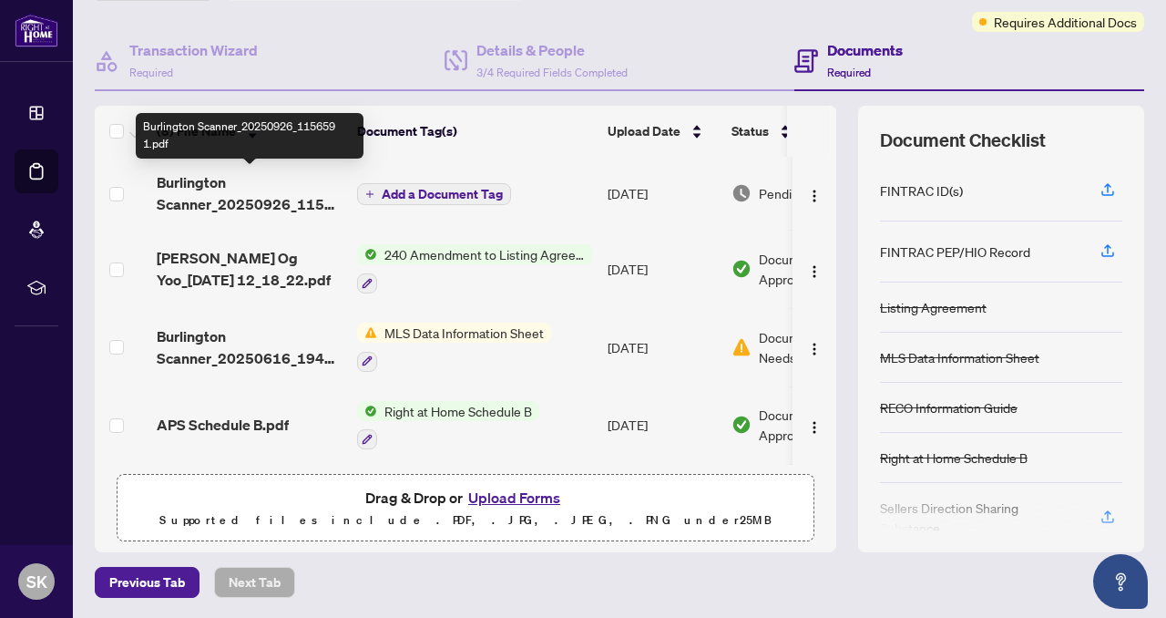
click at [266, 199] on span "Burlington Scanner_20250926_115659 1.pdf" at bounding box center [250, 193] width 186 height 44
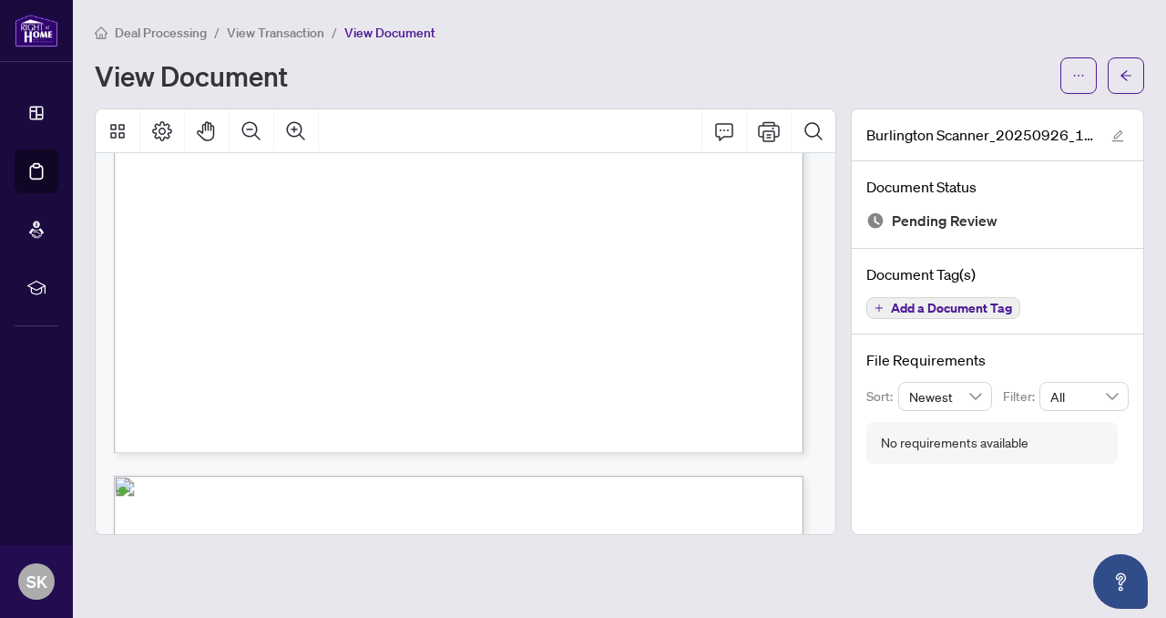
scroll to position [4153, 0]
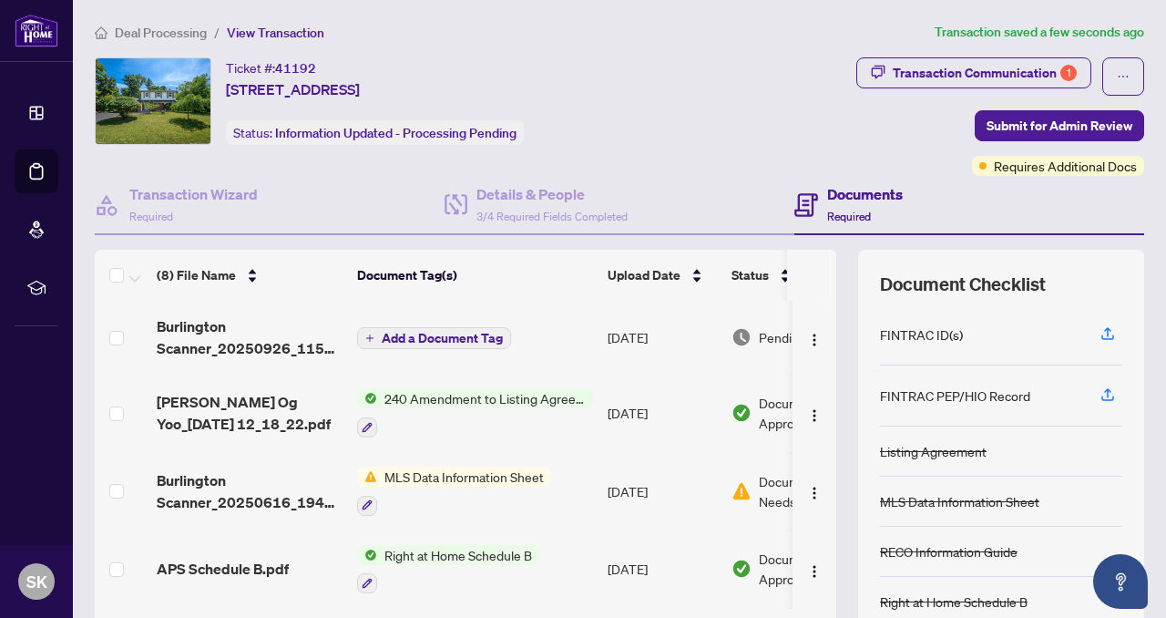
click at [437, 341] on span "Add a Document Tag" at bounding box center [442, 338] width 121 height 13
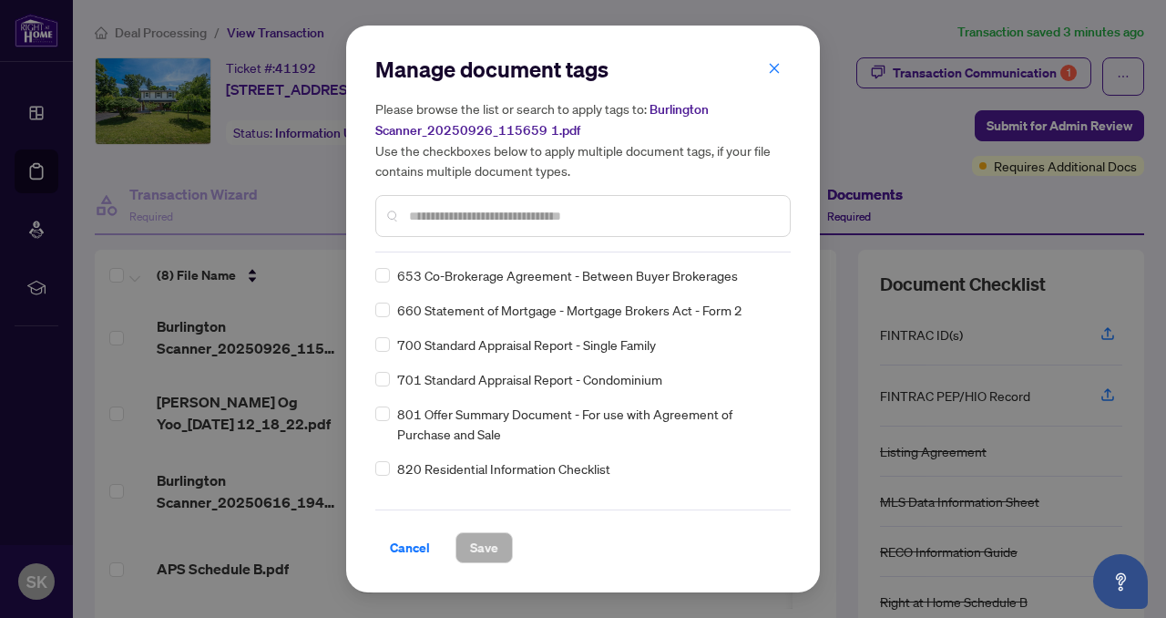
scroll to position [12708, 0]
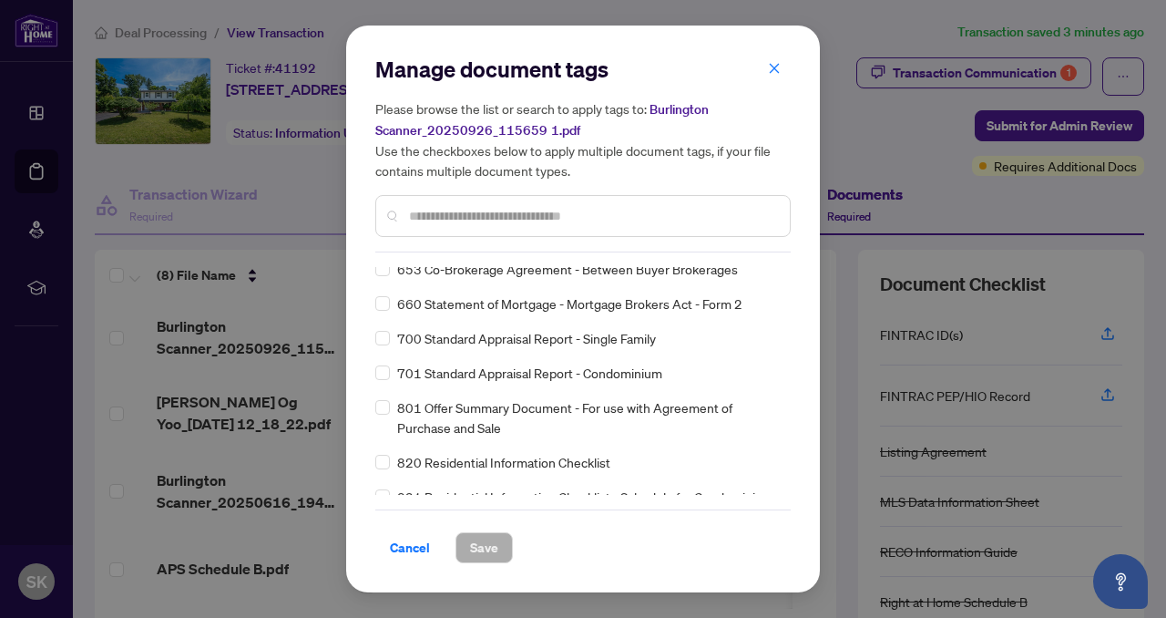
click at [782, 334] on div "FINTRAC ID(s) FINTRAC PEP/HIO Record Listing Agreement MLS Data Information She…" at bounding box center [583, 381] width 416 height 228
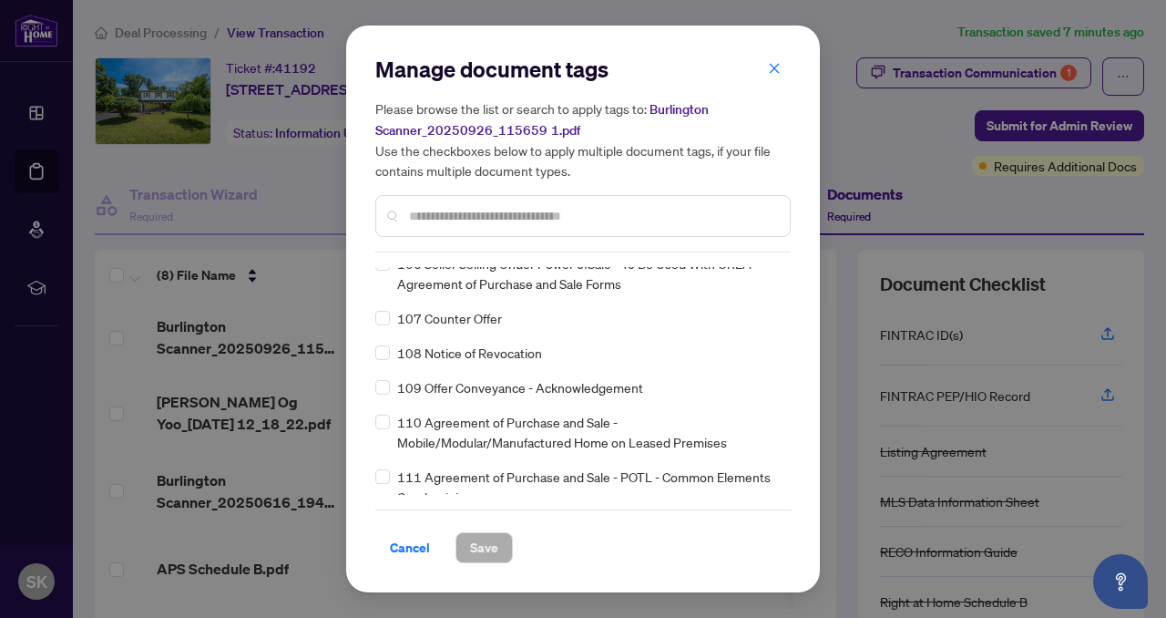
scroll to position [4516, 0]
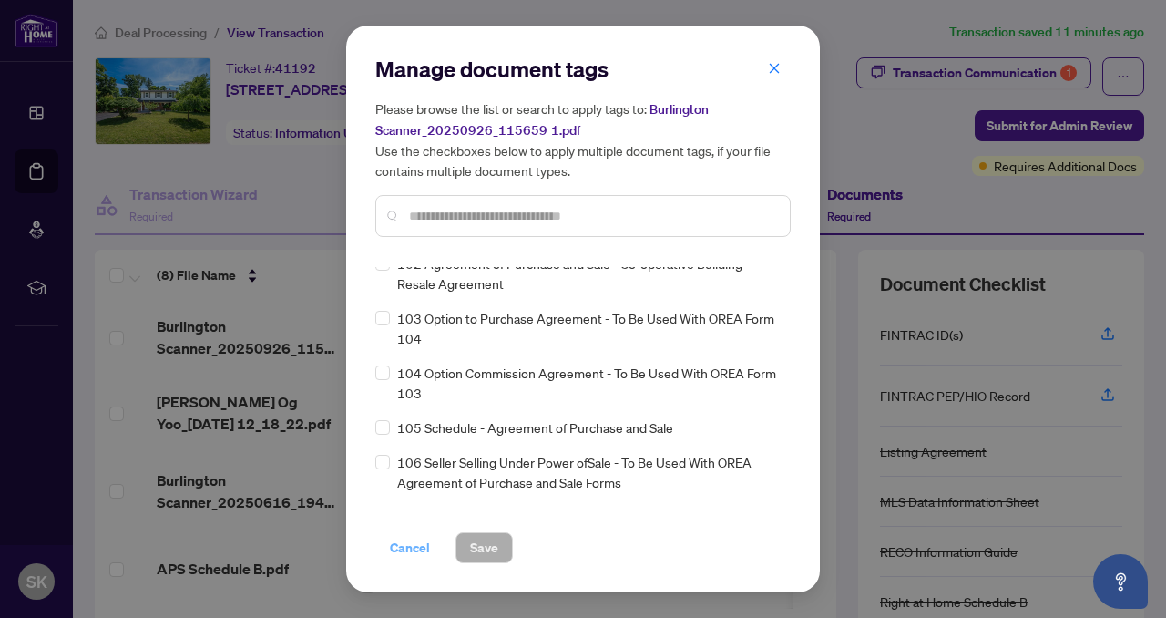
click at [409, 549] on span "Cancel" at bounding box center [410, 547] width 40 height 29
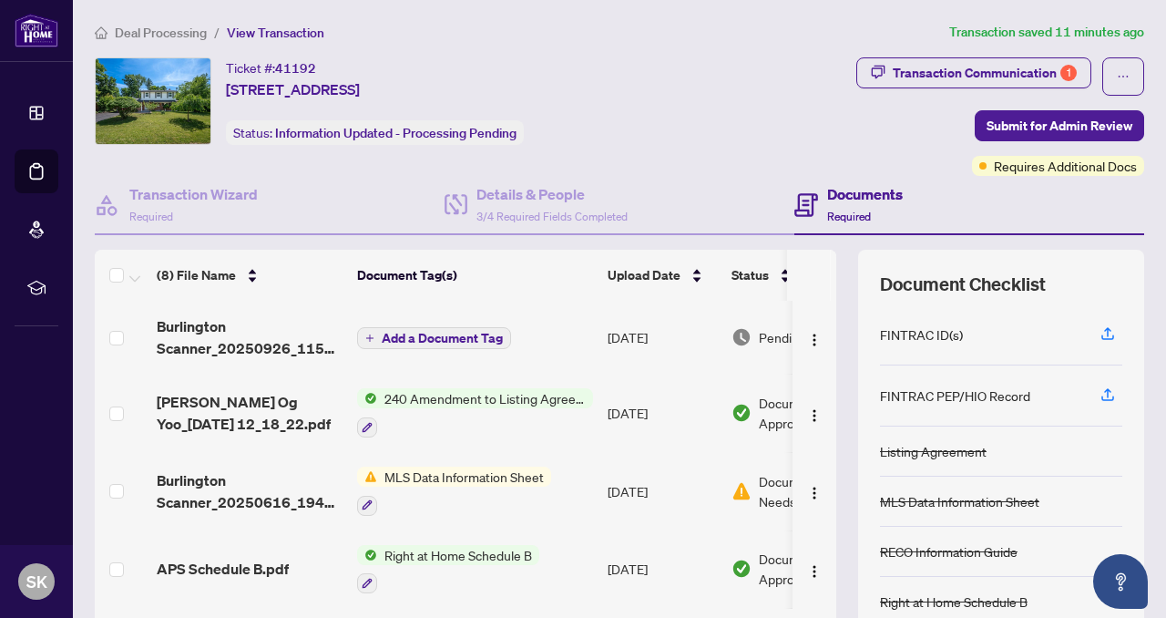
click at [385, 334] on span "Add a Document Tag" at bounding box center [442, 338] width 121 height 13
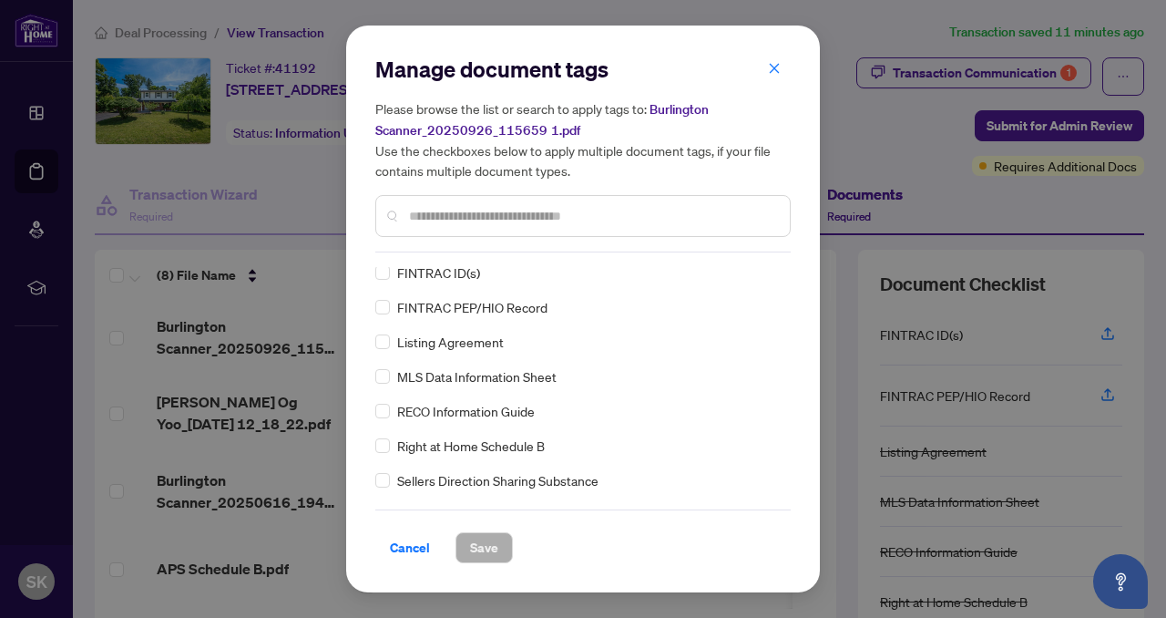
scroll to position [0, 0]
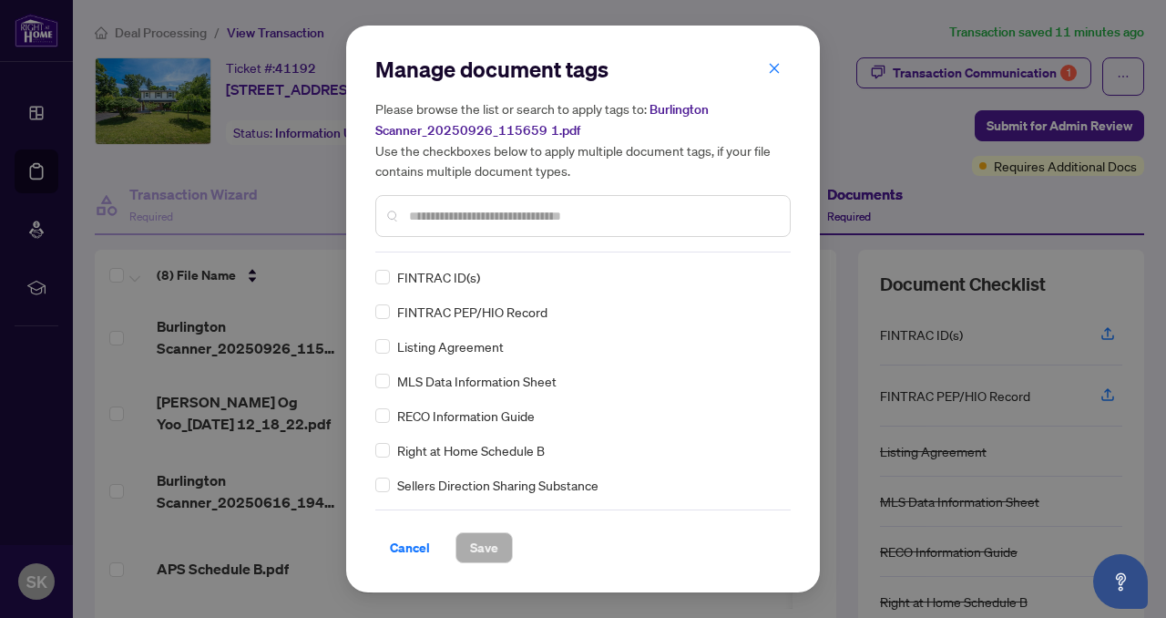
click at [492, 218] on input "text" at bounding box center [592, 216] width 366 height 20
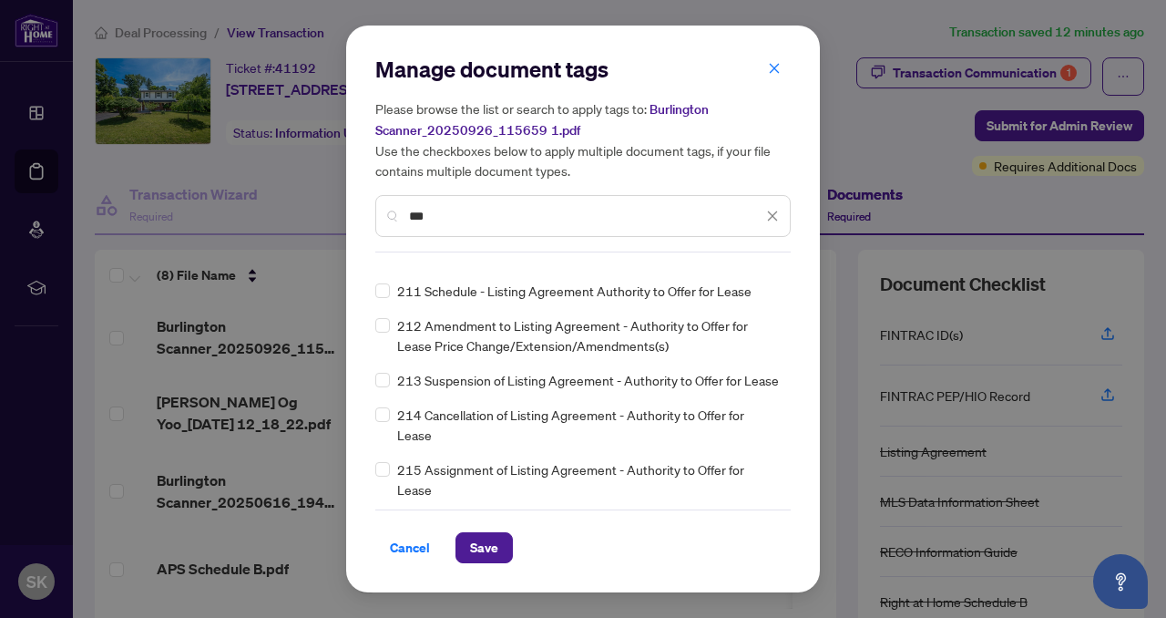
scroll to position [251, 0]
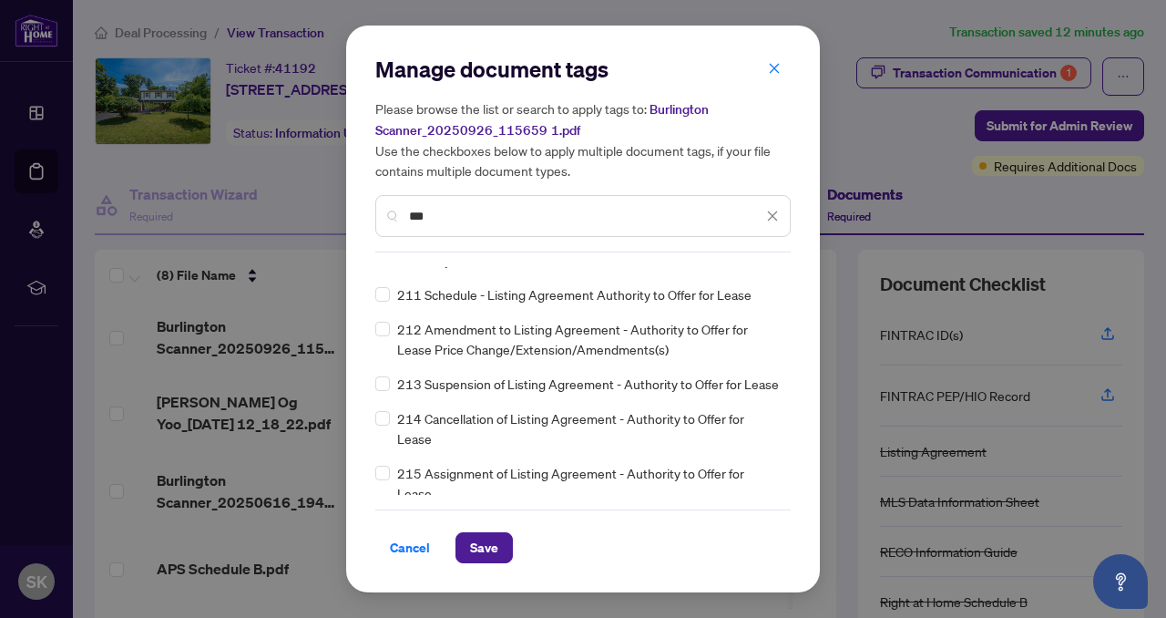
click at [421, 219] on input "***" at bounding box center [586, 216] width 354 height 20
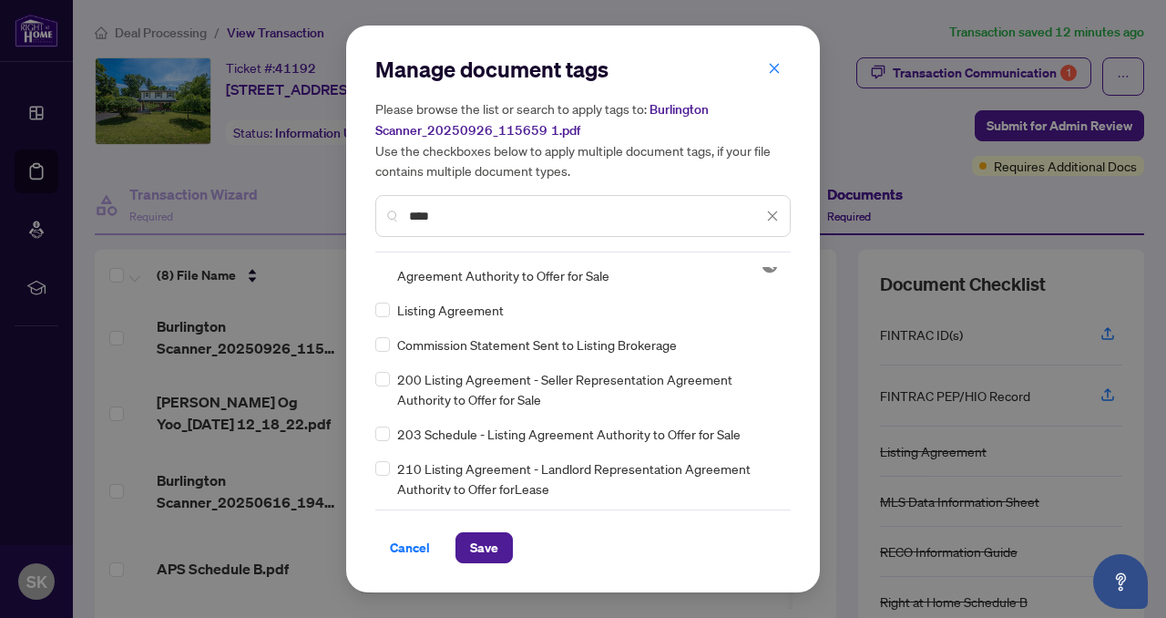
scroll to position [0, 0]
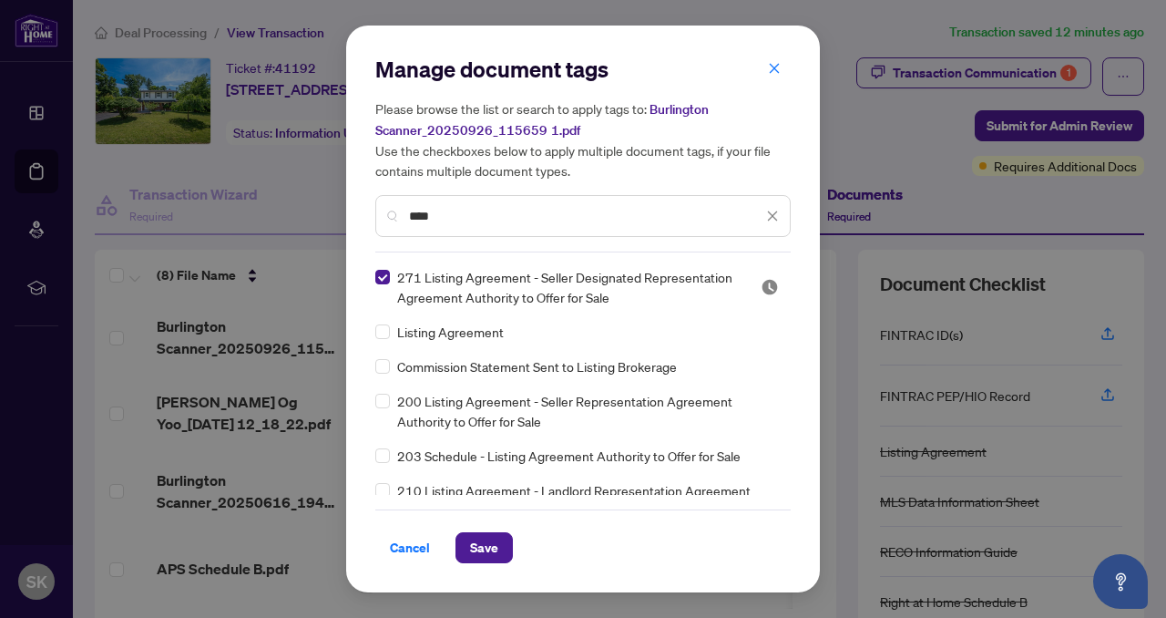
click at [691, 336] on div "Listing Agreement" at bounding box center [577, 332] width 405 height 20
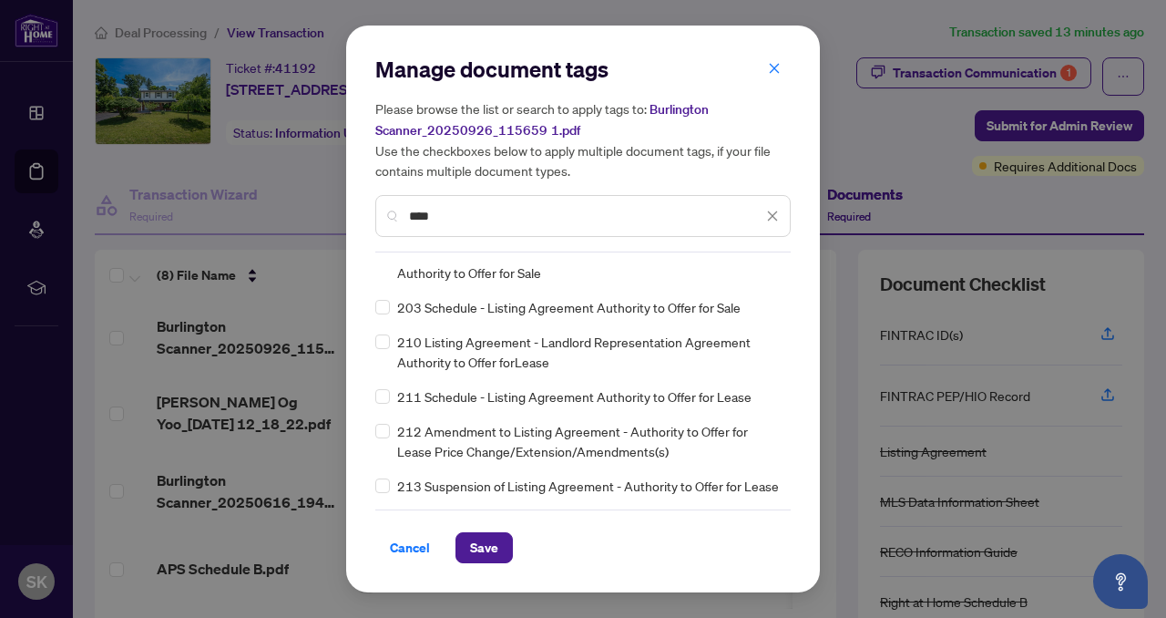
scroll to position [154, 0]
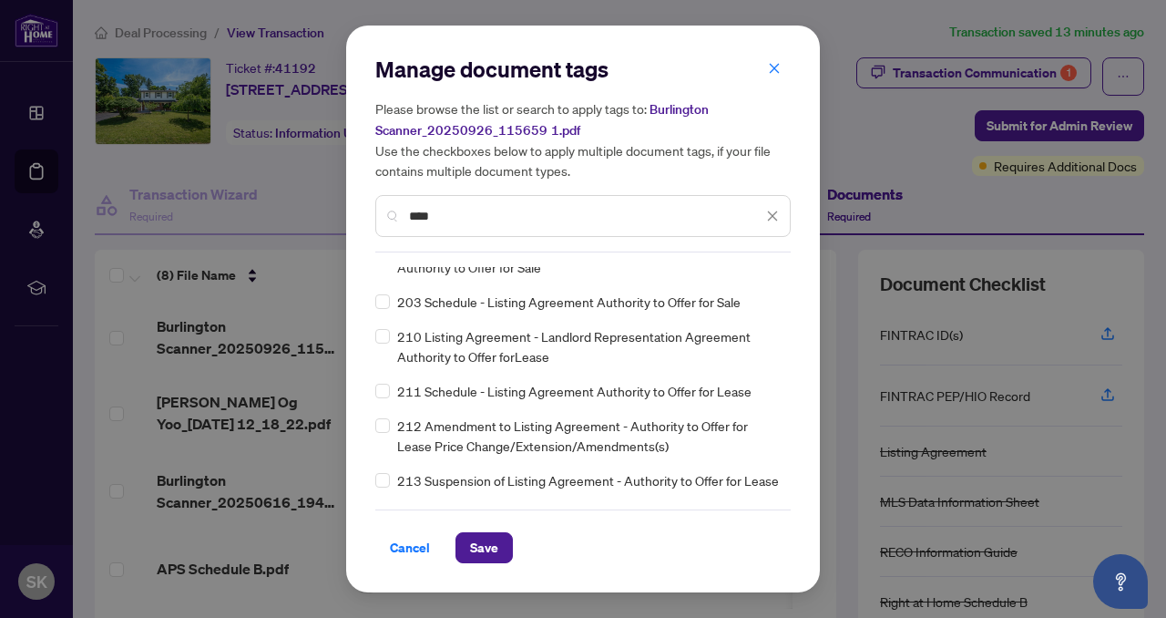
click at [426, 218] on input "****" at bounding box center [586, 216] width 354 height 20
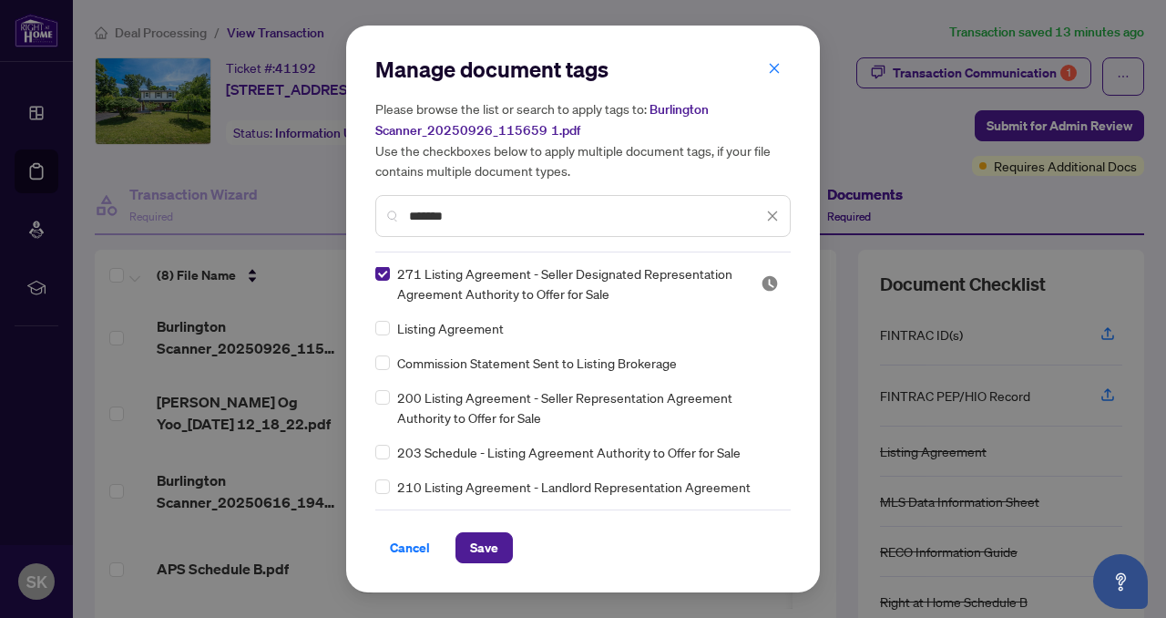
scroll to position [0, 0]
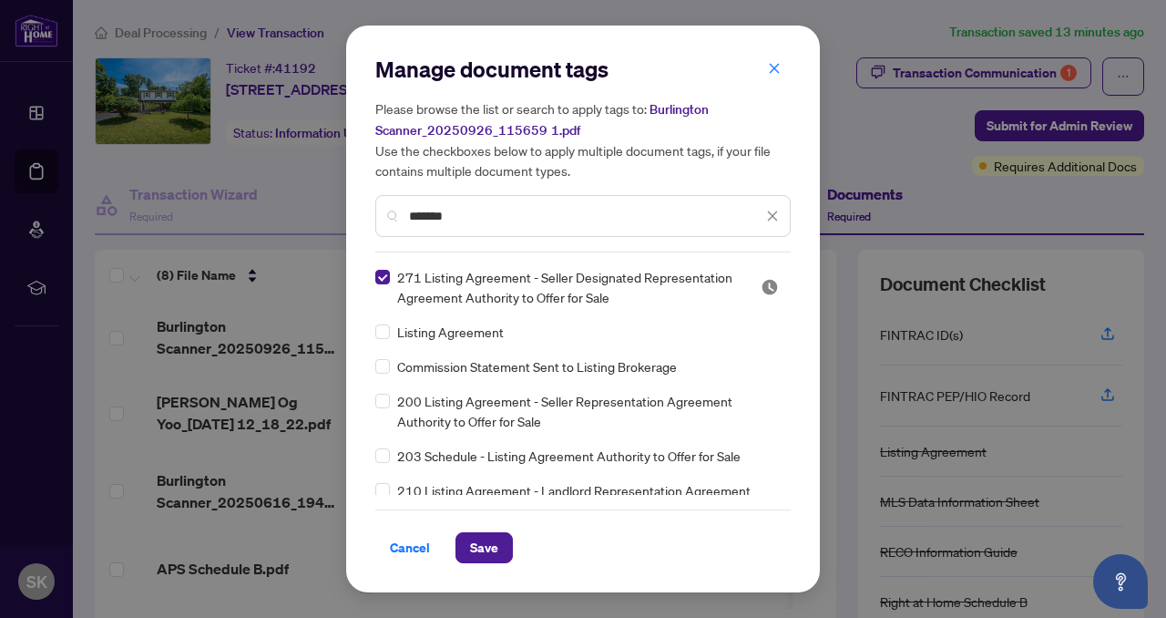
type input "*******"
click at [573, 285] on span "271 Listing Agreement - Seller Designated Representation Agreement Authority to…" at bounding box center [568, 287] width 342 height 40
click at [482, 551] on span "Save" at bounding box center [484, 547] width 28 height 29
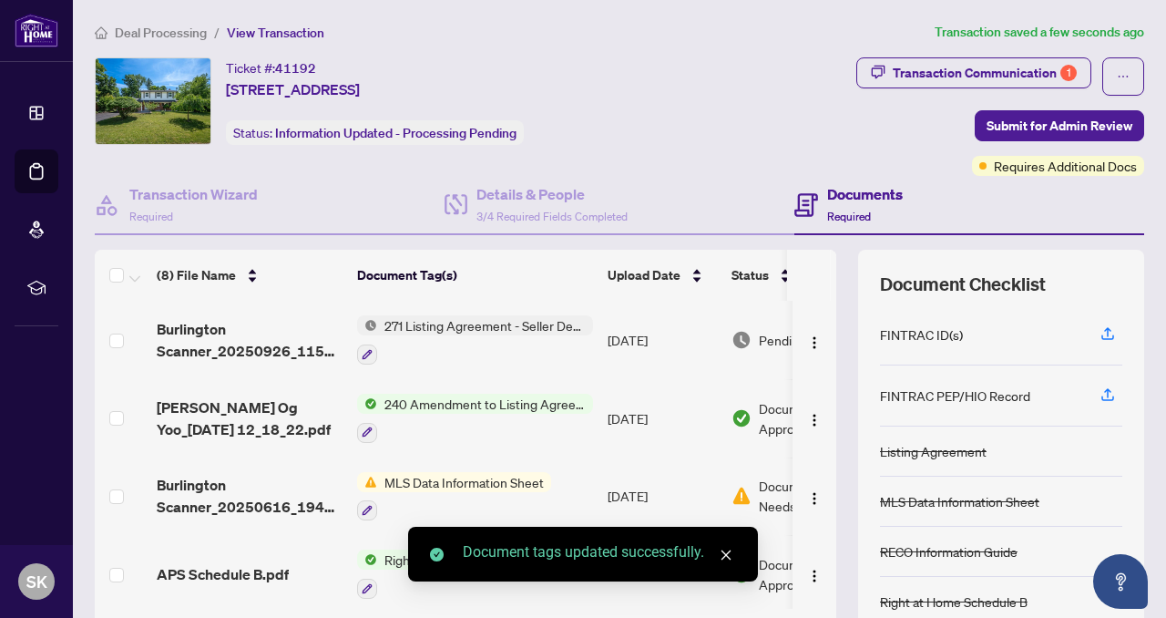
click at [460, 323] on span "271 Listing Agreement - Seller Designated Representation Agreement Authority to…" at bounding box center [485, 325] width 216 height 20
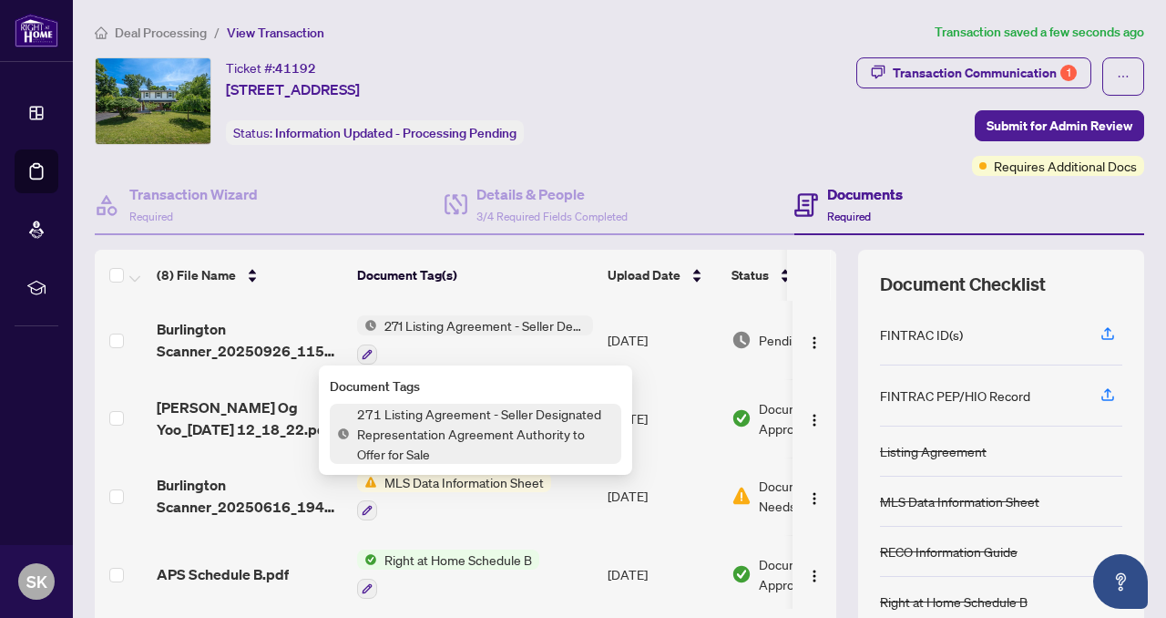
click at [507, 285] on th "Document Tag(s)" at bounding box center [475, 275] width 251 height 51
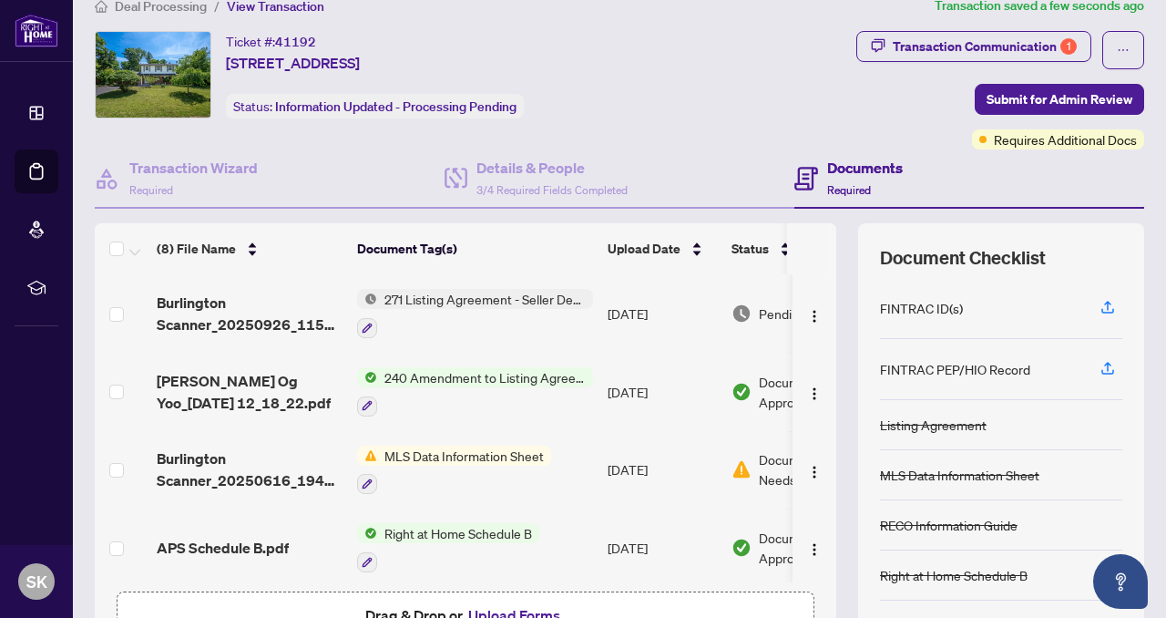
scroll to position [144, 0]
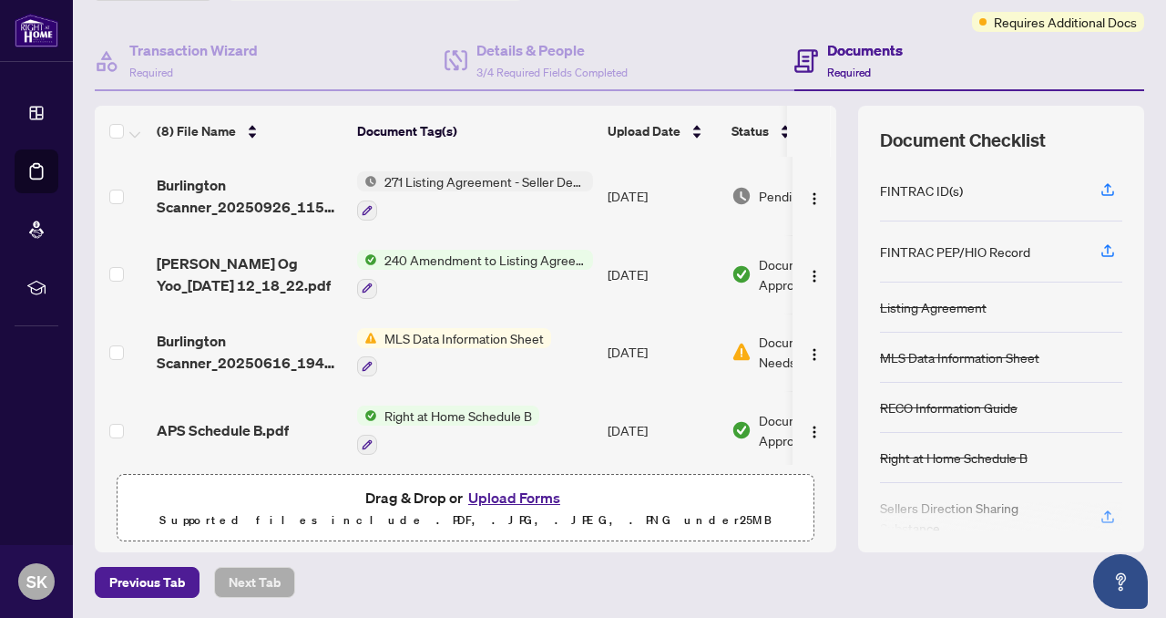
click at [505, 503] on button "Upload Forms" at bounding box center [514, 498] width 103 height 24
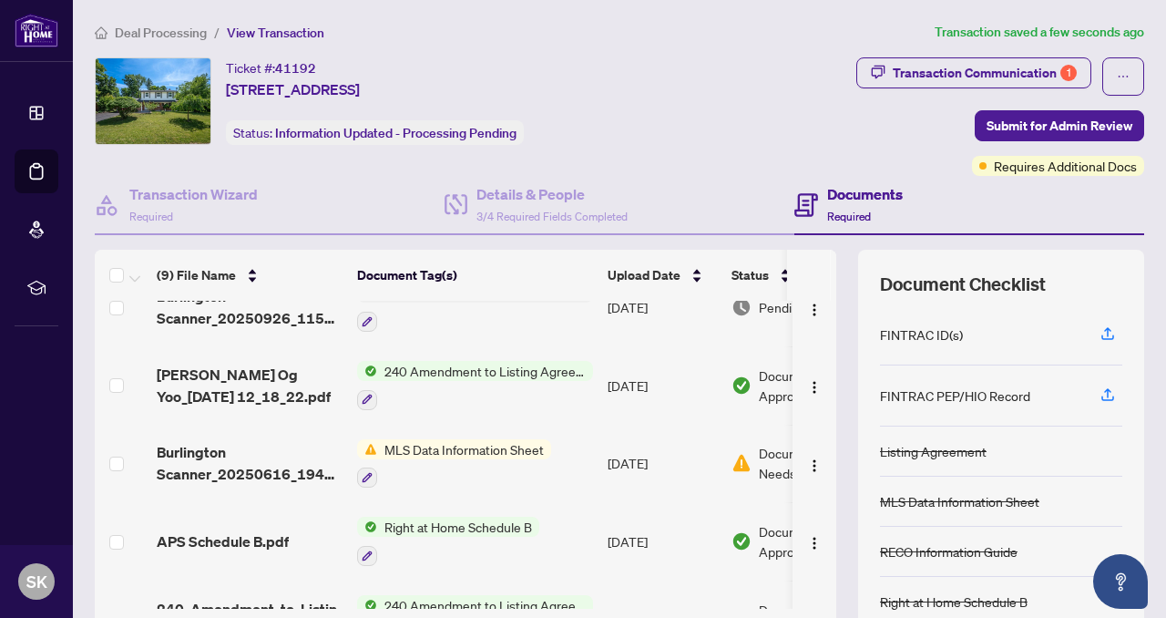
scroll to position [0, 0]
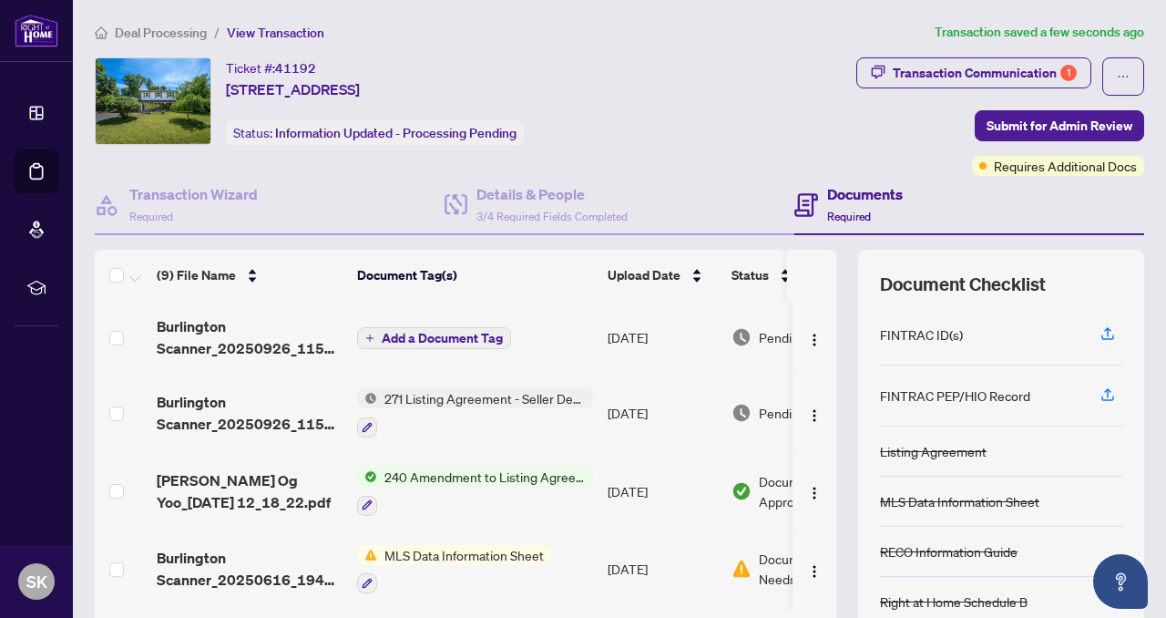
click at [490, 338] on span "Add a Document Tag" at bounding box center [442, 338] width 121 height 13
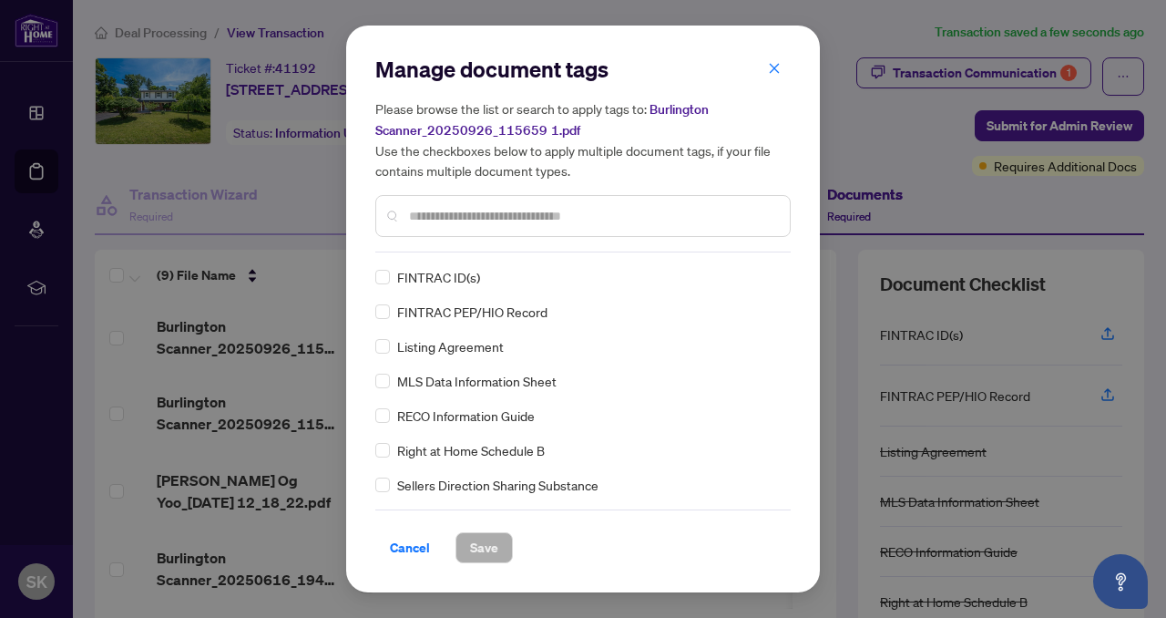
click at [394, 209] on div at bounding box center [583, 216] width 416 height 42
click at [394, 217] on div at bounding box center [583, 216] width 416 height 42
click at [397, 205] on div at bounding box center [583, 216] width 416 height 42
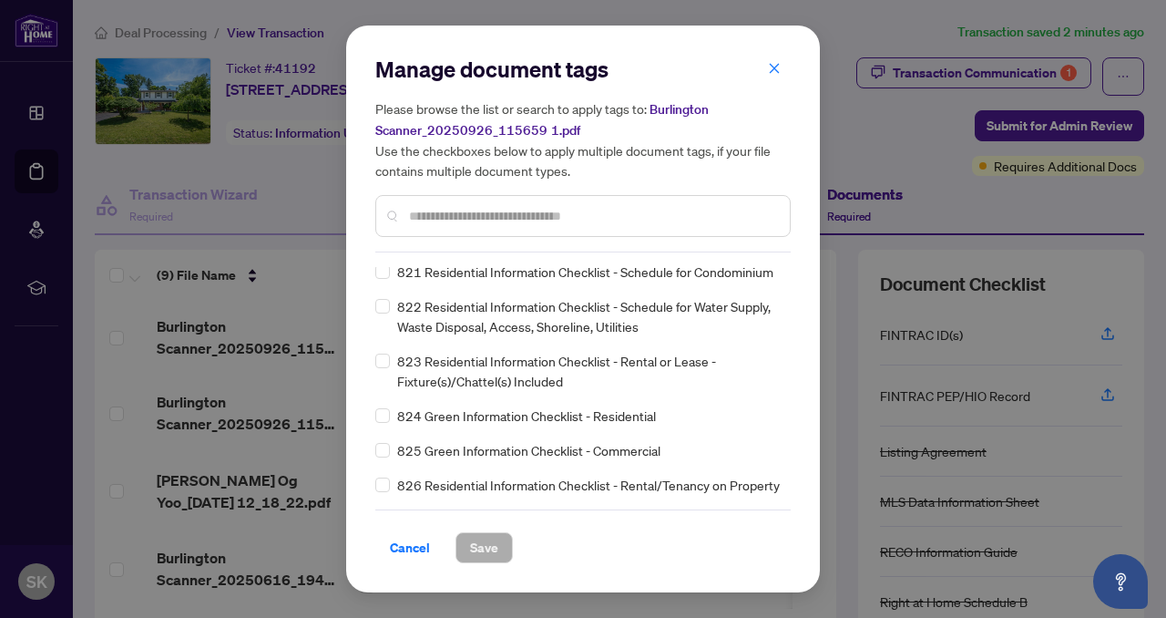
scroll to position [12993, 0]
click at [413, 549] on span "Cancel" at bounding box center [410, 547] width 40 height 29
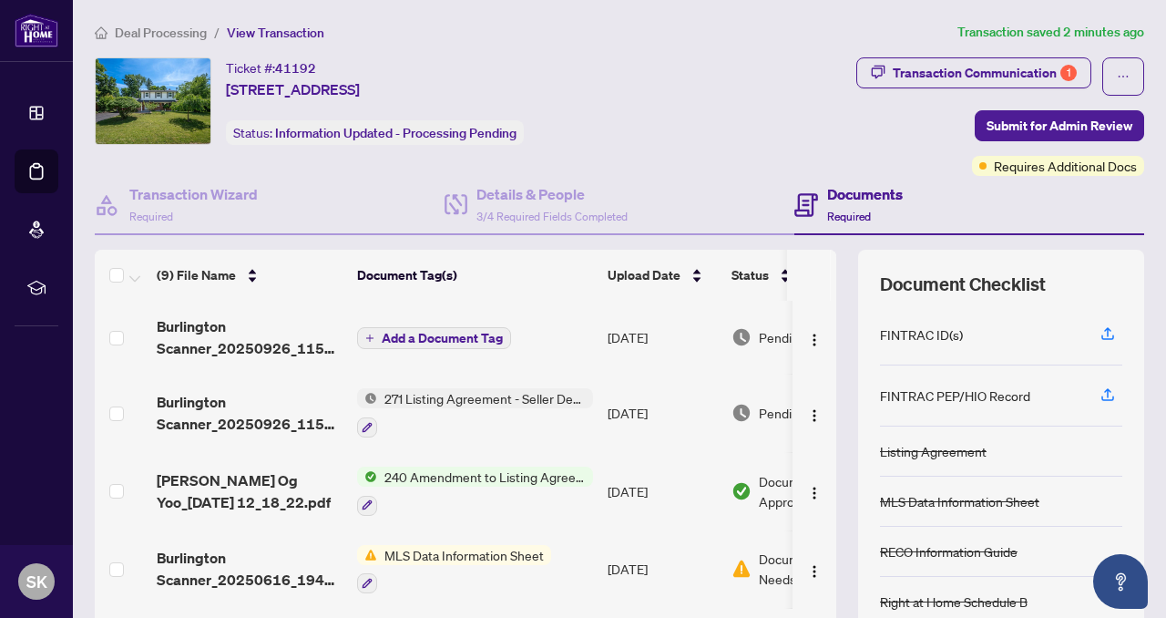
click at [491, 338] on span "Add a Document Tag" at bounding box center [442, 338] width 121 height 13
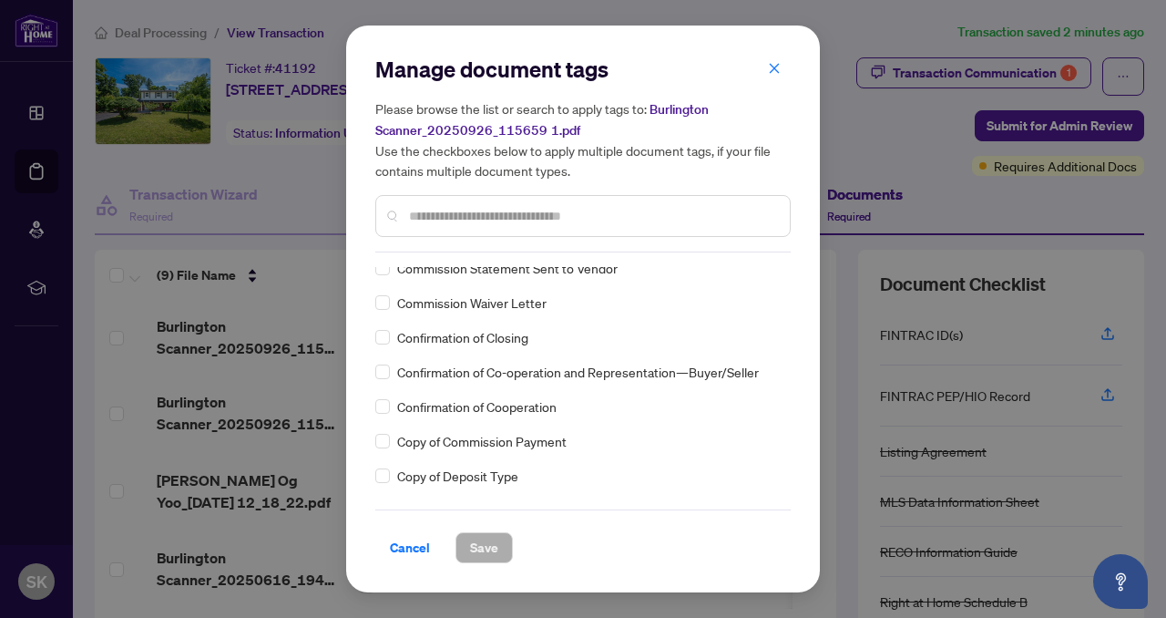
click at [416, 207] on input "text" at bounding box center [592, 216] width 366 height 20
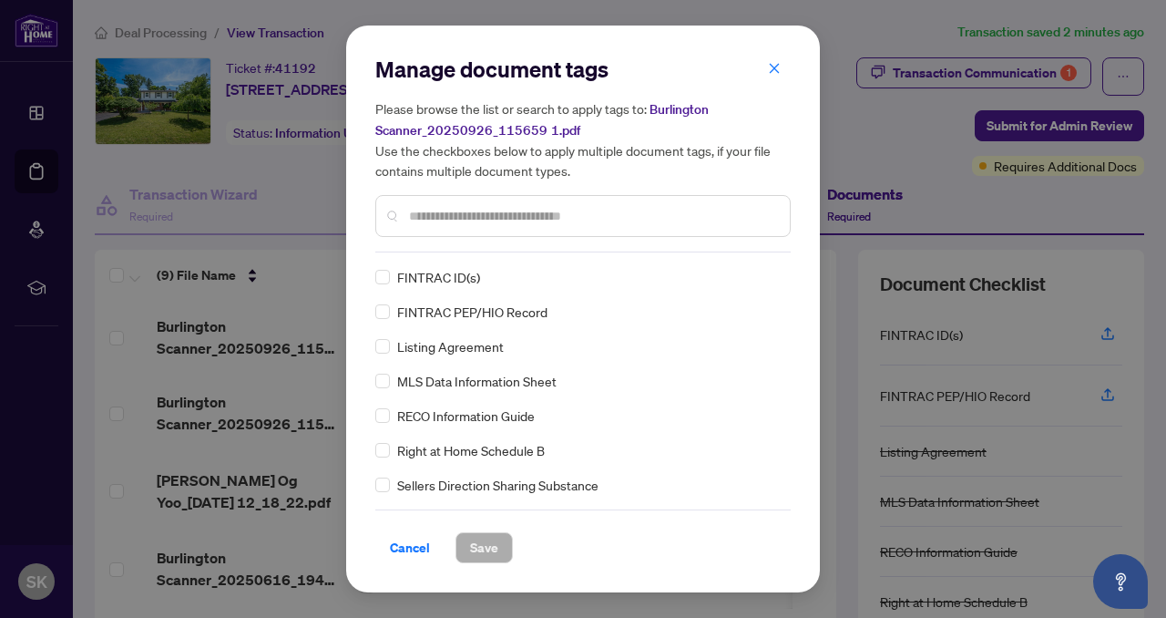
scroll to position [0, 0]
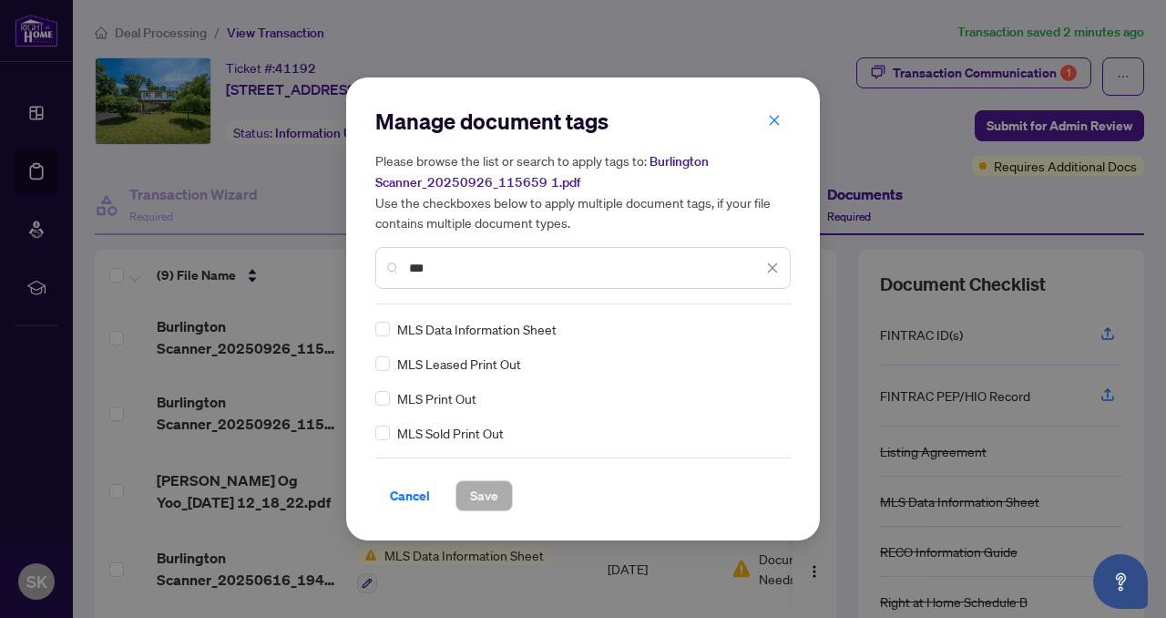
type input "***"
click at [485, 501] on span "Save" at bounding box center [484, 495] width 28 height 29
